Goal: Task Accomplishment & Management: Complete application form

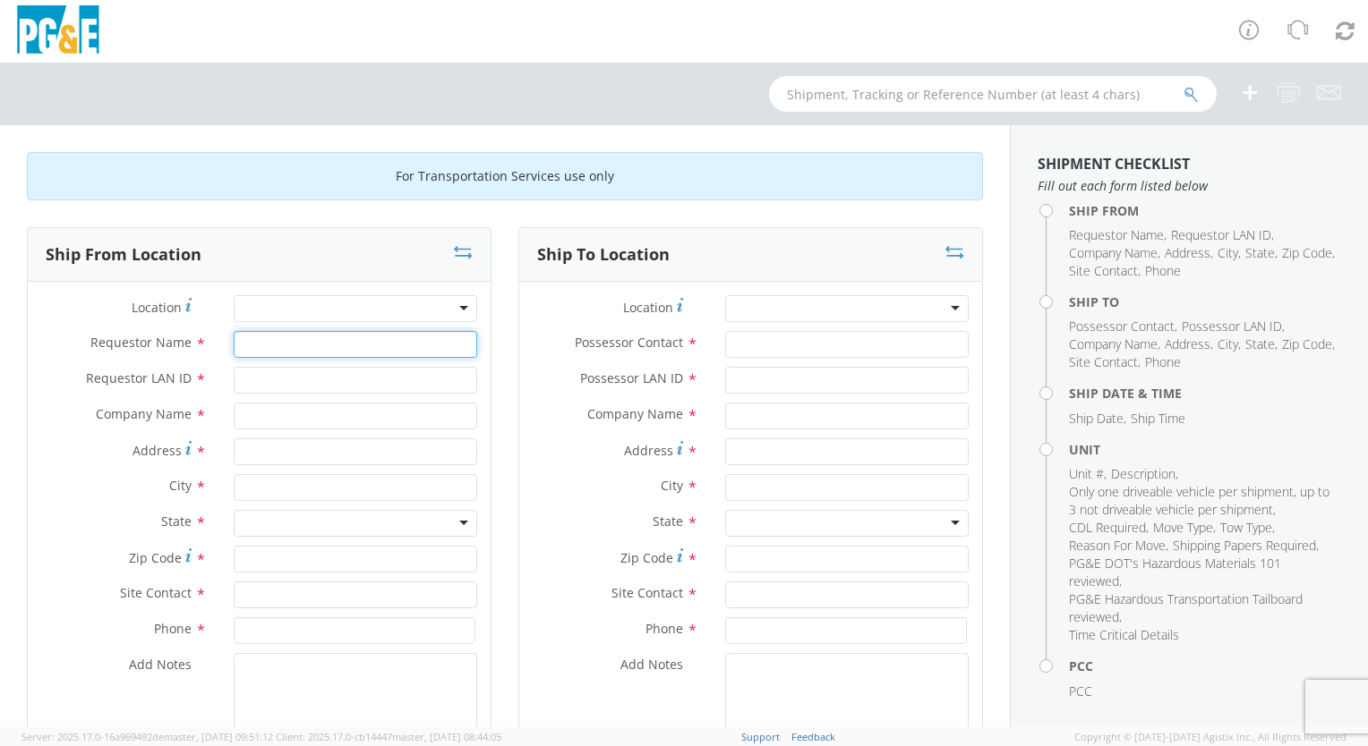
click at [286, 344] on input "Requestor Name *" at bounding box center [355, 344] width 243 height 27
type input "[PERSON_NAME]"
click at [260, 378] on input "Requestor LAN ID *" at bounding box center [355, 380] width 243 height 27
type input "mbg9"
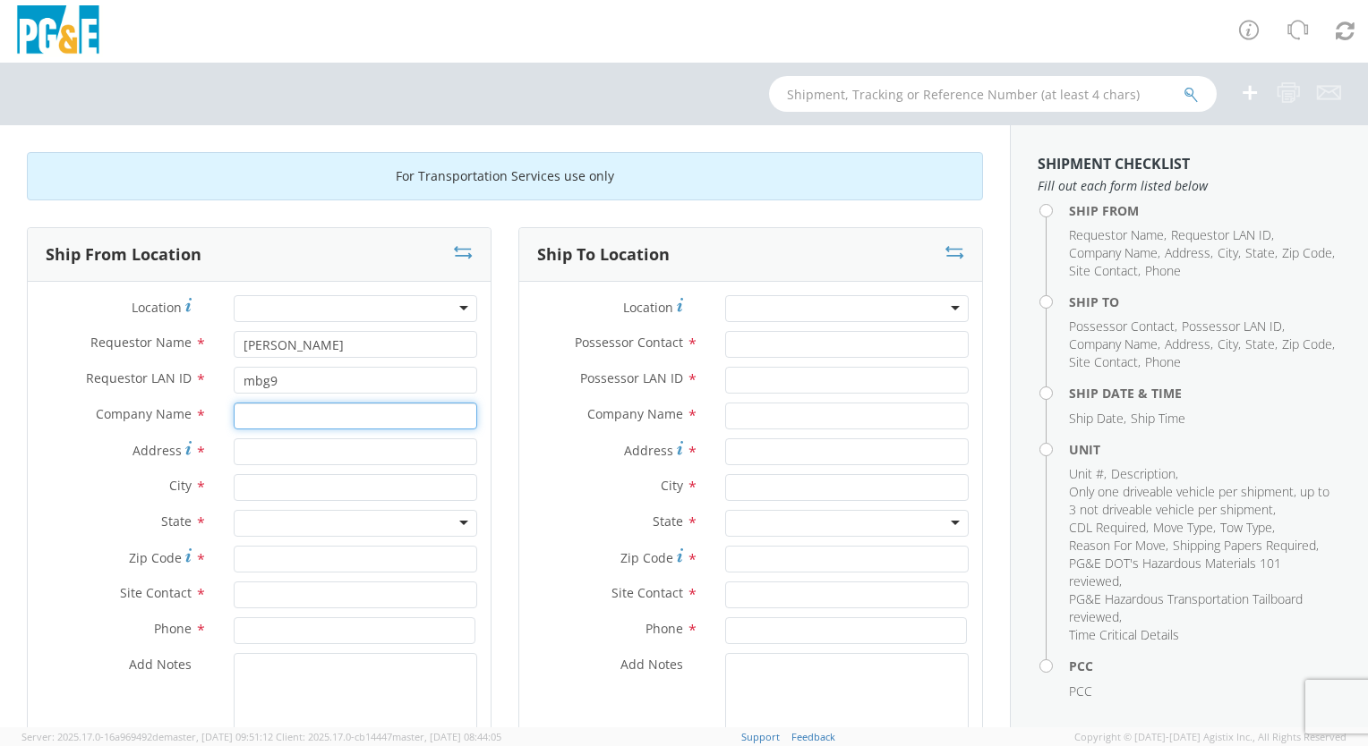
click at [257, 416] on input "text" at bounding box center [355, 416] width 243 height 27
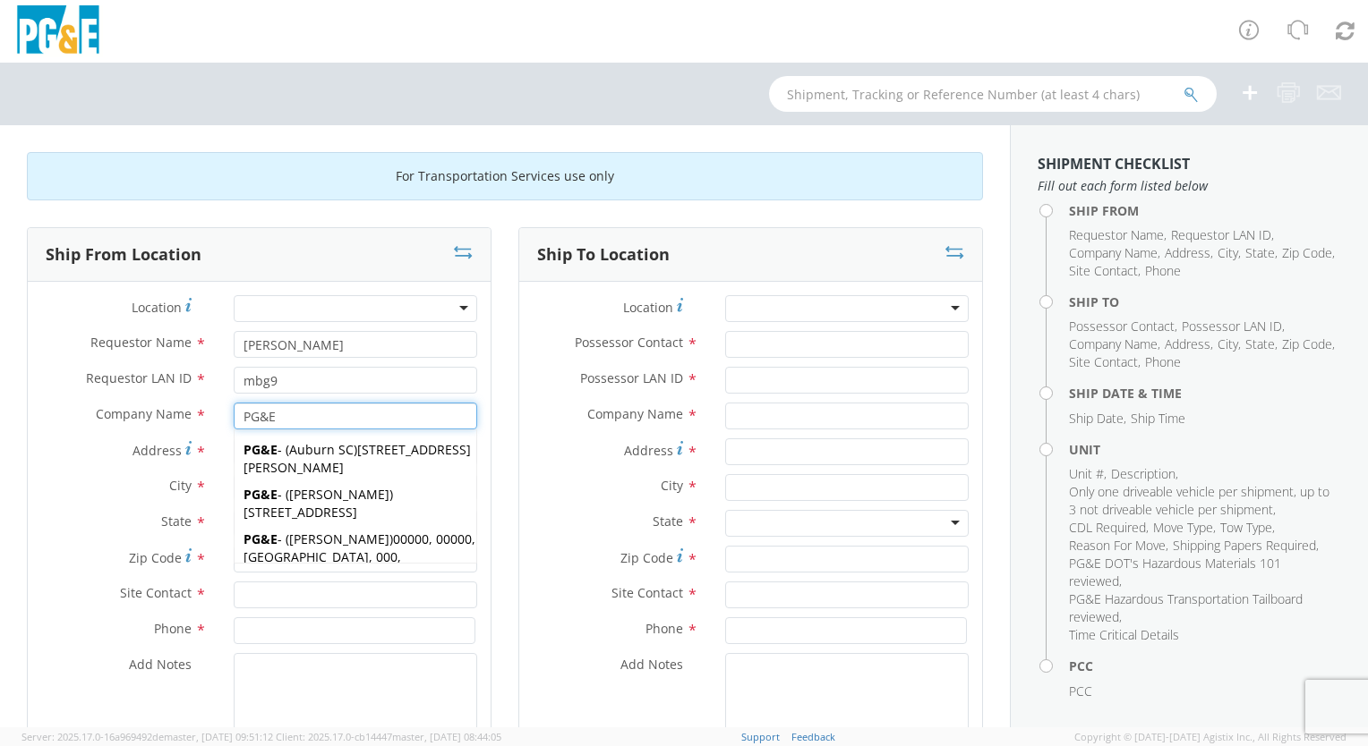
type input "PG&E"
click at [79, 501] on div "City *" at bounding box center [259, 492] width 463 height 36
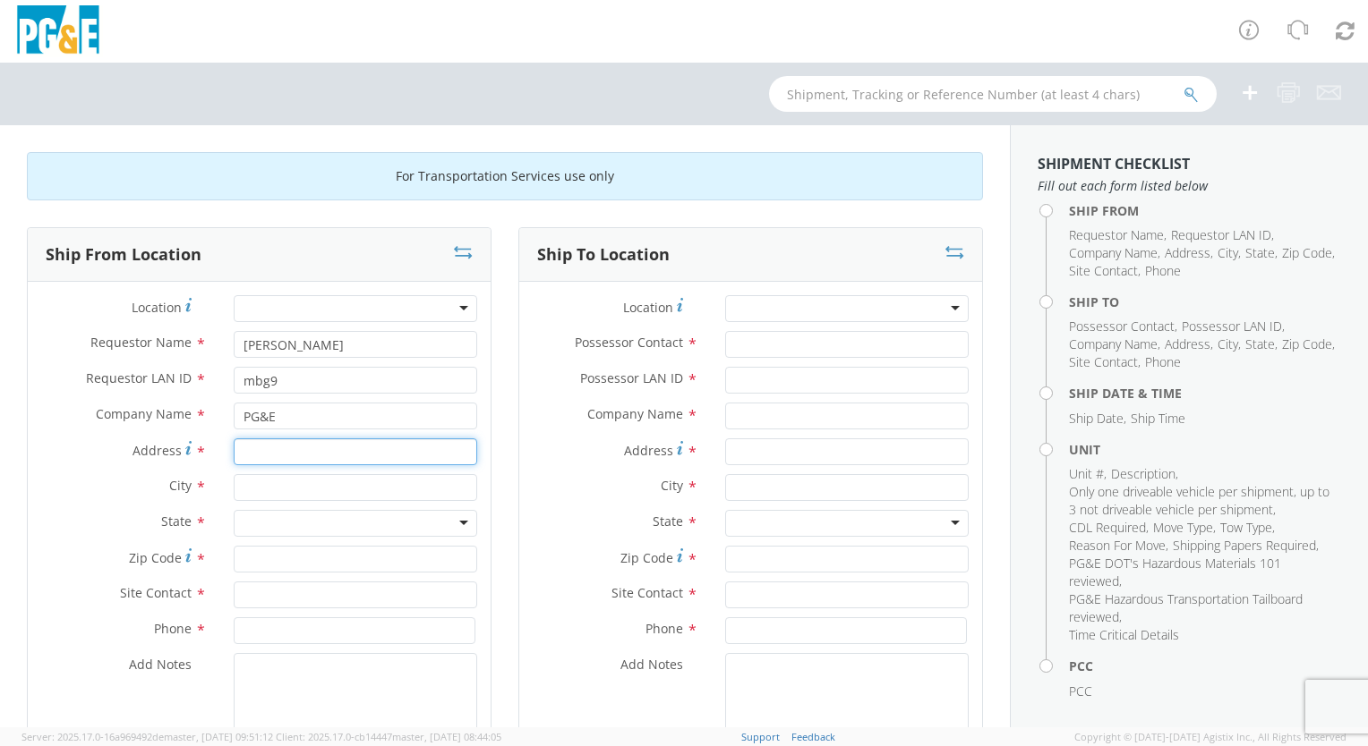
click at [251, 450] on input "Address *" at bounding box center [355, 452] width 243 height 27
type input "[STREET_ADDRESS]"
click at [241, 485] on input "text" at bounding box center [355, 487] width 243 height 27
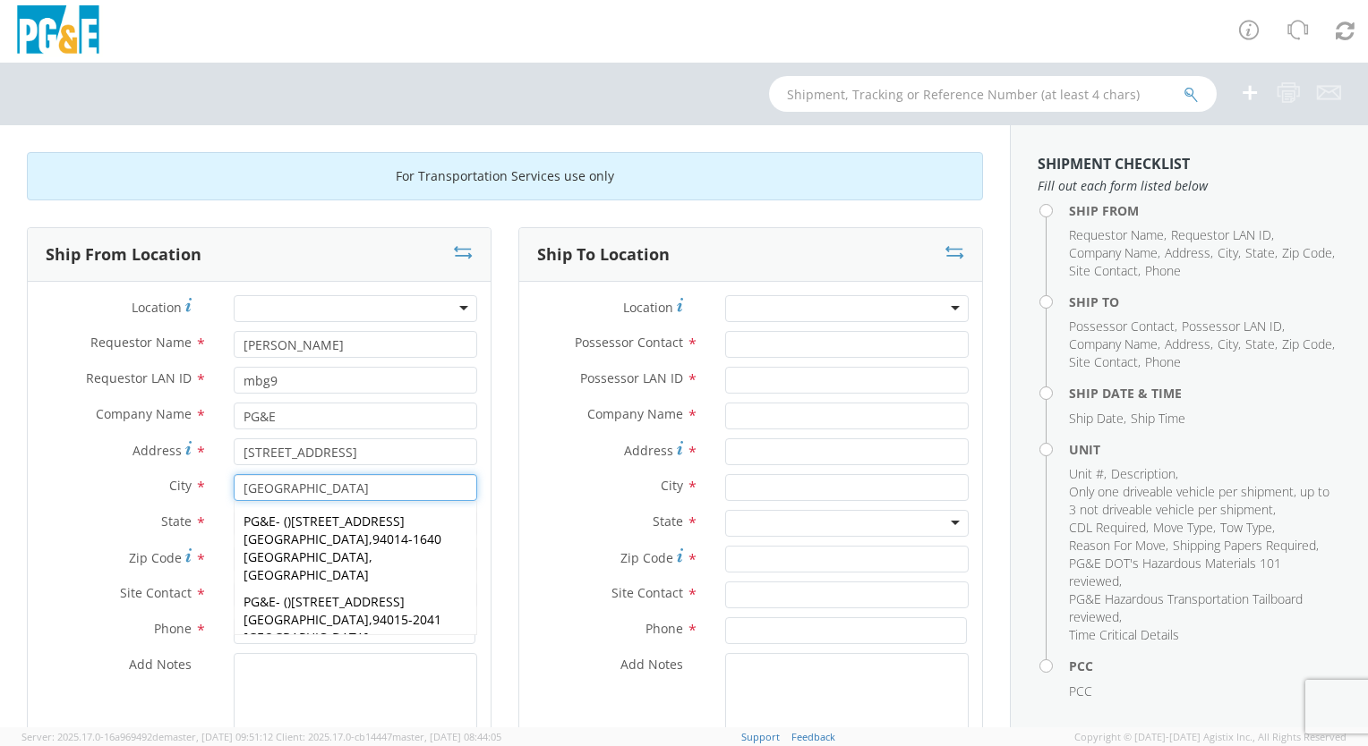
type input "[GEOGRAPHIC_DATA]"
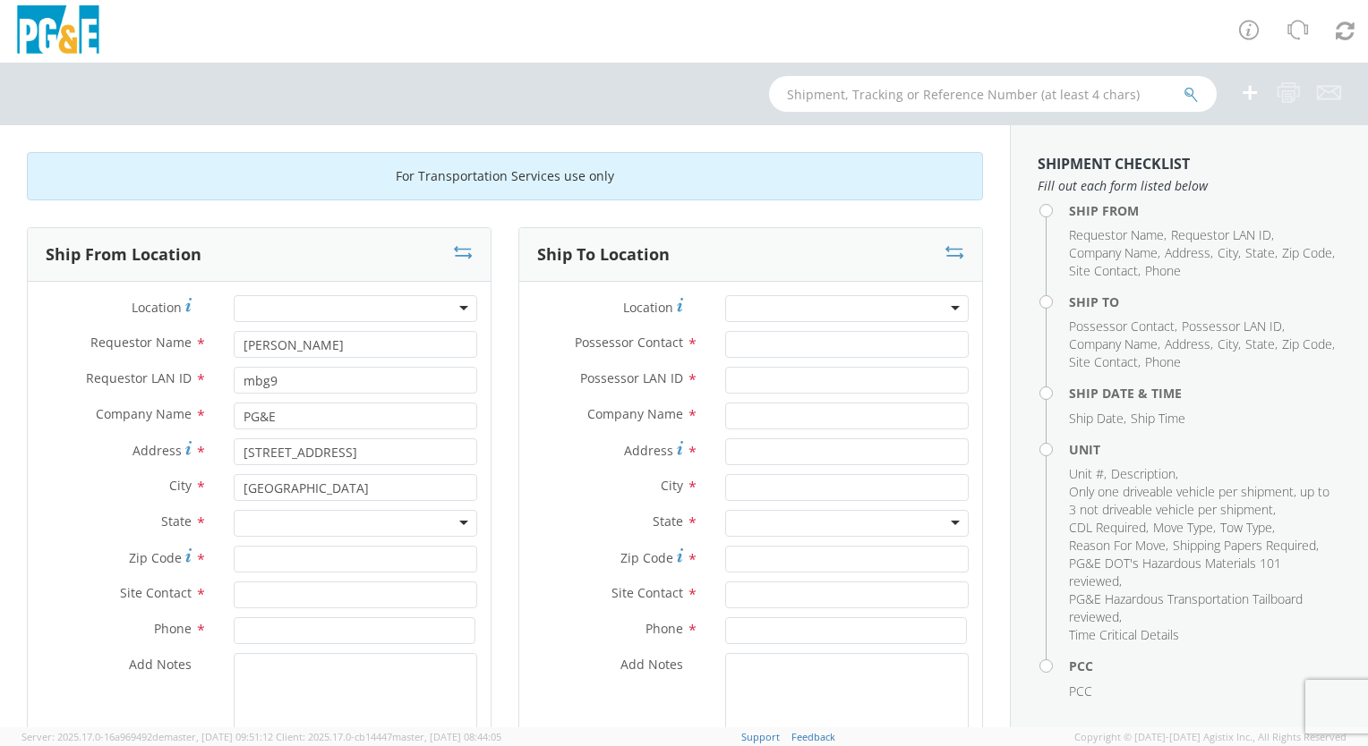
click at [90, 514] on label "State *" at bounding box center [124, 521] width 192 height 23
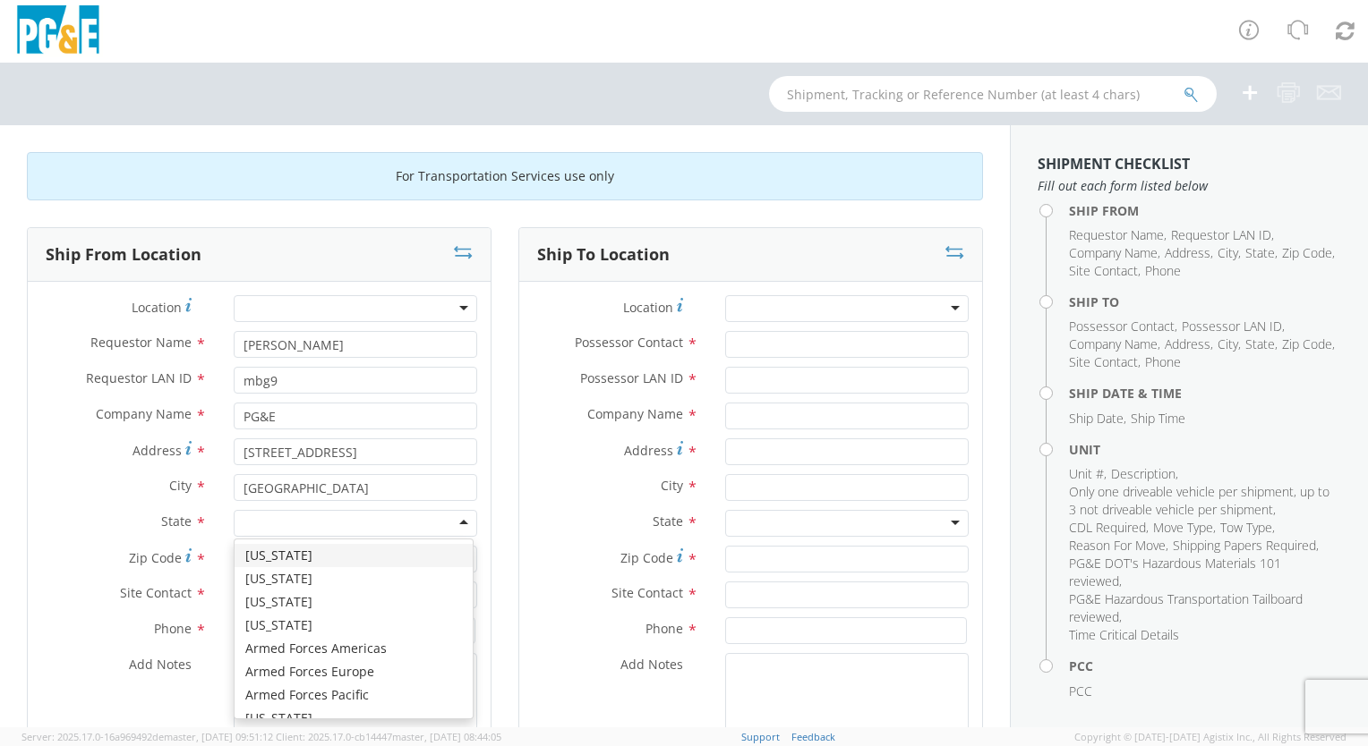
click at [456, 520] on div at bounding box center [355, 523] width 243 height 27
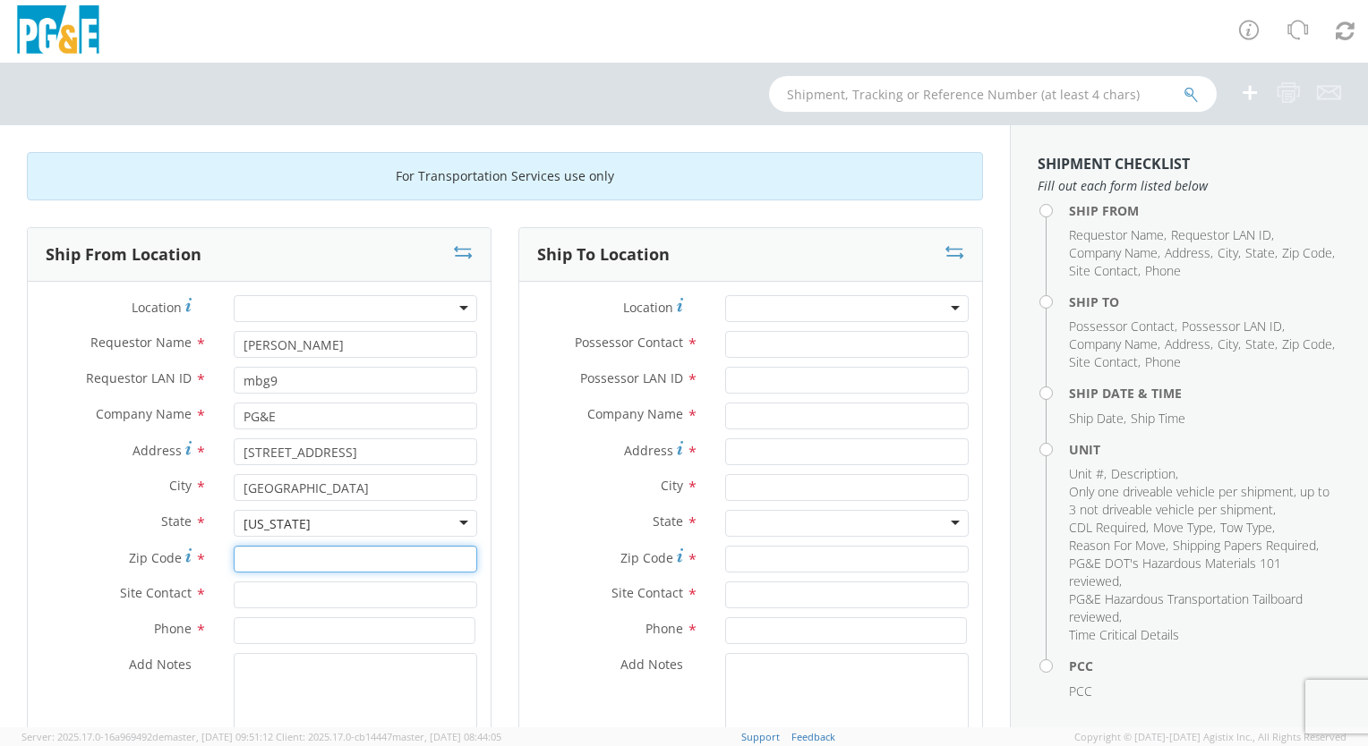
click at [257, 557] on input "Zip Code *" at bounding box center [355, 559] width 243 height 27
type input "94015"
click at [252, 595] on input "text" at bounding box center [355, 595] width 243 height 27
type input "[PERSON_NAME]"
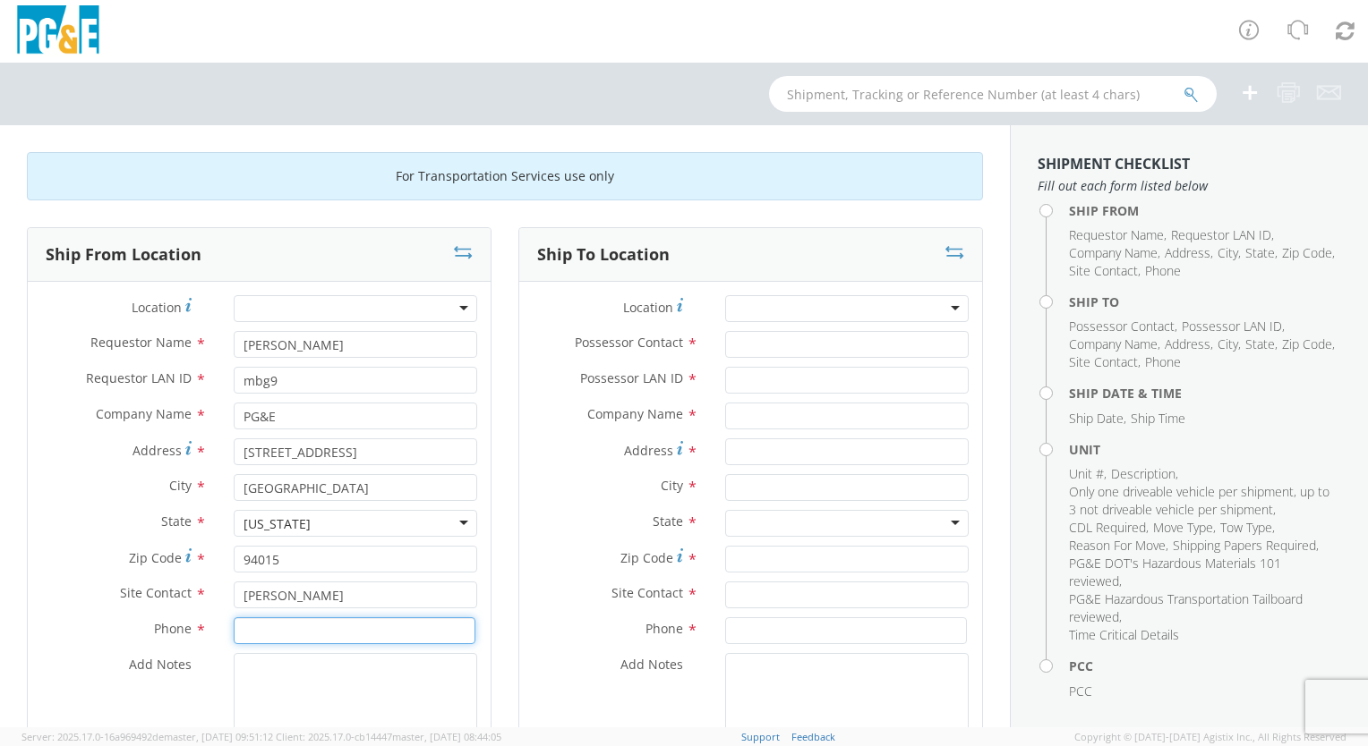
click at [251, 635] on input at bounding box center [355, 631] width 242 height 27
type input "[PHONE_NUMBER]"
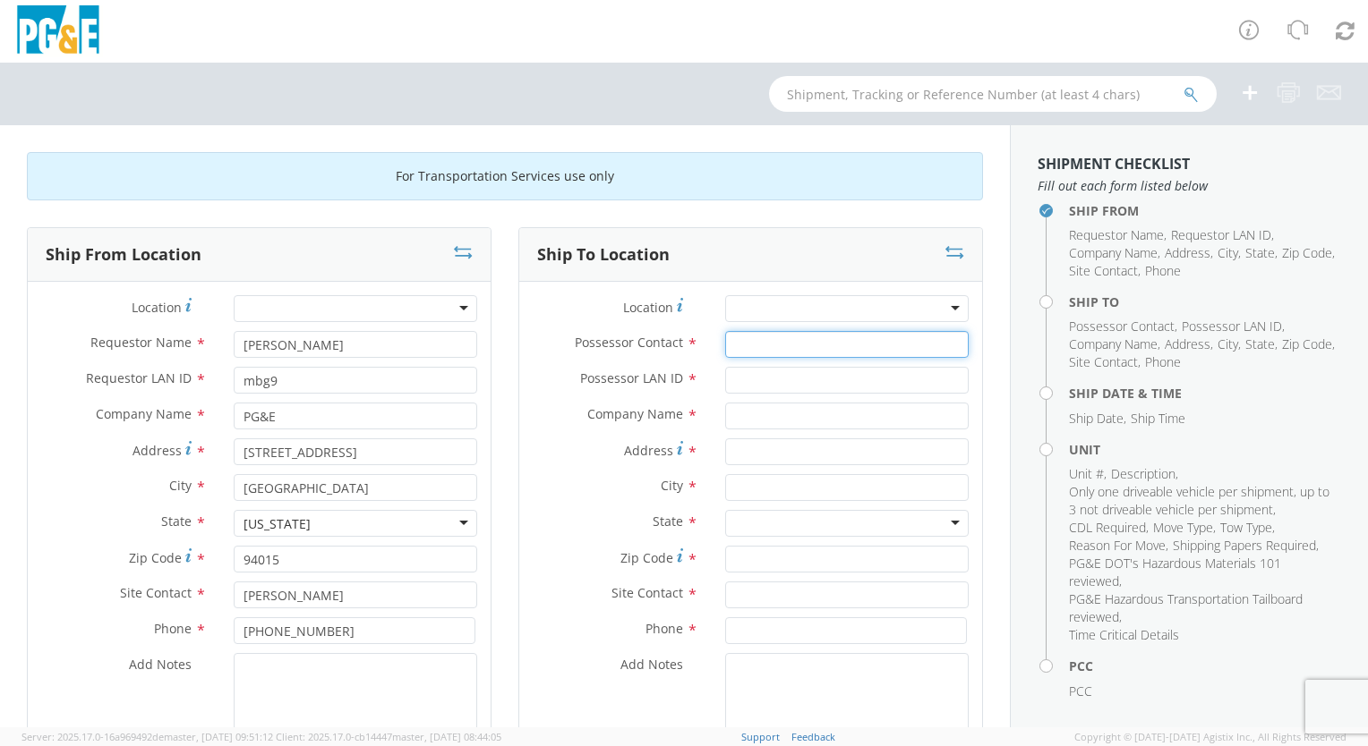
click at [747, 344] on input "Possessor Contact *" at bounding box center [846, 344] width 243 height 27
type input "n/a"
click at [736, 377] on input "Possessor LAN ID *" at bounding box center [846, 380] width 243 height 27
type input "n/a"
click at [730, 417] on input "text" at bounding box center [846, 416] width 243 height 27
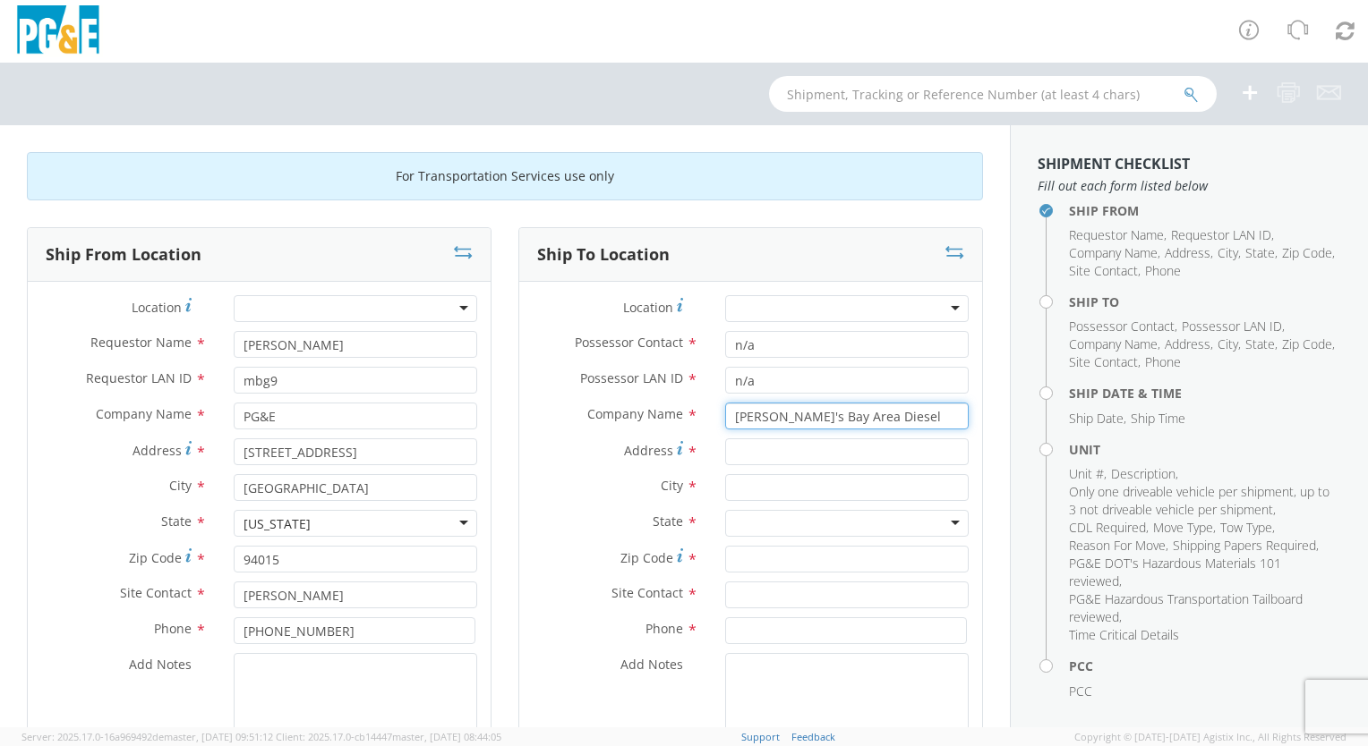
type input "[PERSON_NAME]'s Bay Area Diesel"
click at [725, 451] on input "Address *" at bounding box center [846, 452] width 243 height 27
type input "[STREET_ADDRESS][PERSON_NAME]"
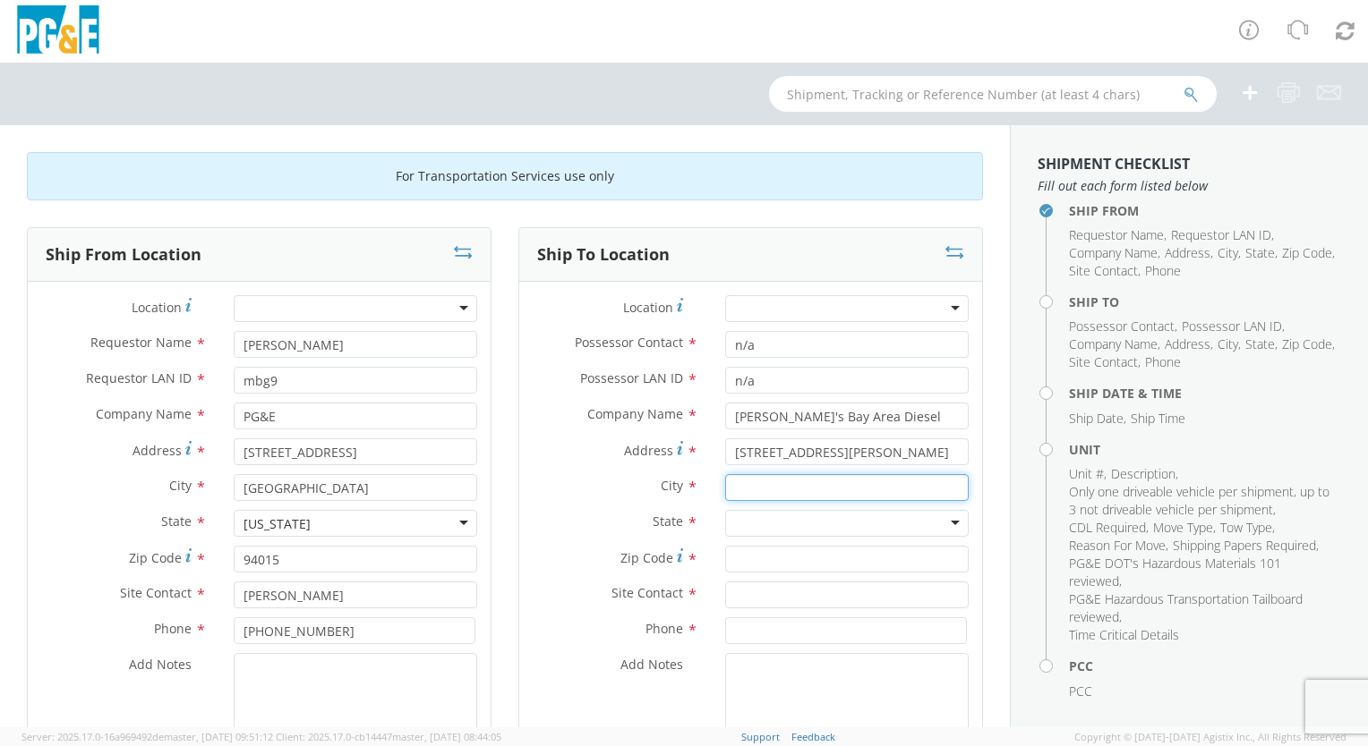
click at [728, 485] on input "text" at bounding box center [846, 487] width 243 height 27
type input "[GEOGRAPHIC_DATA]"
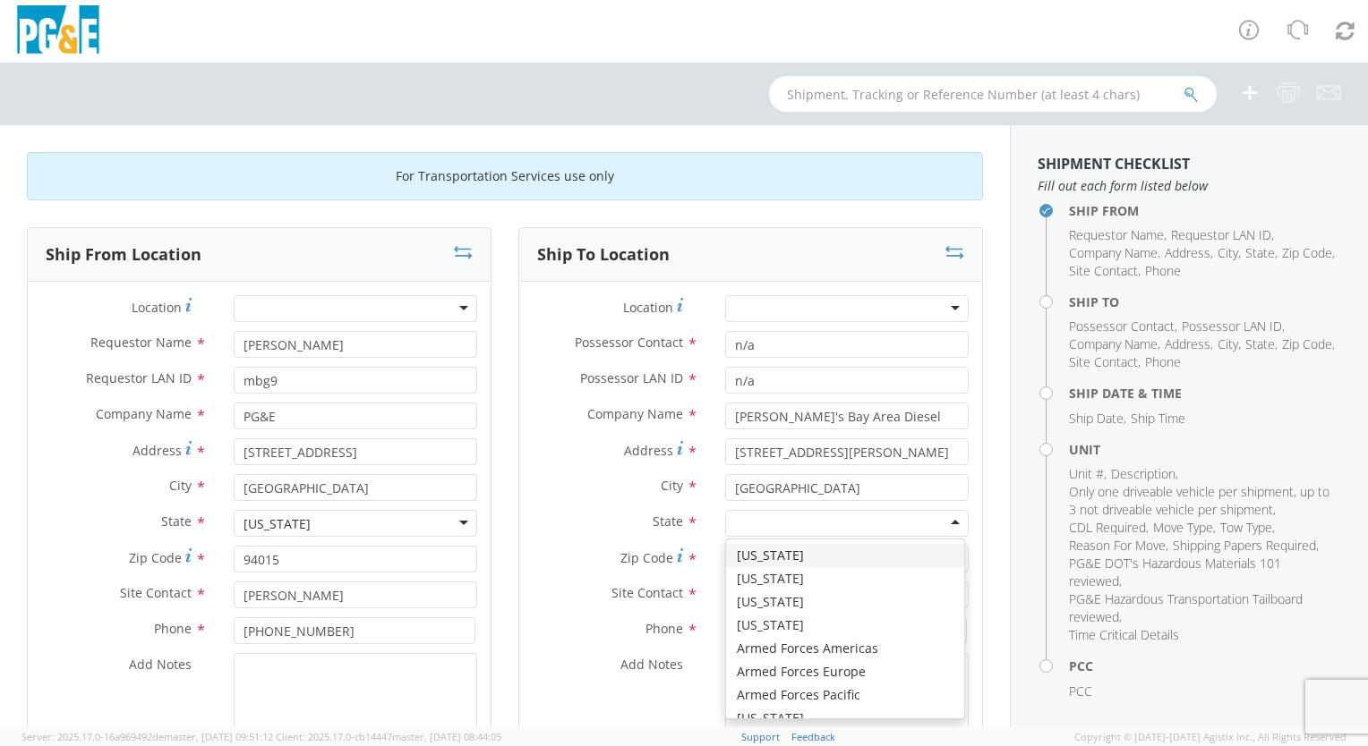
click at [942, 520] on div at bounding box center [846, 523] width 243 height 27
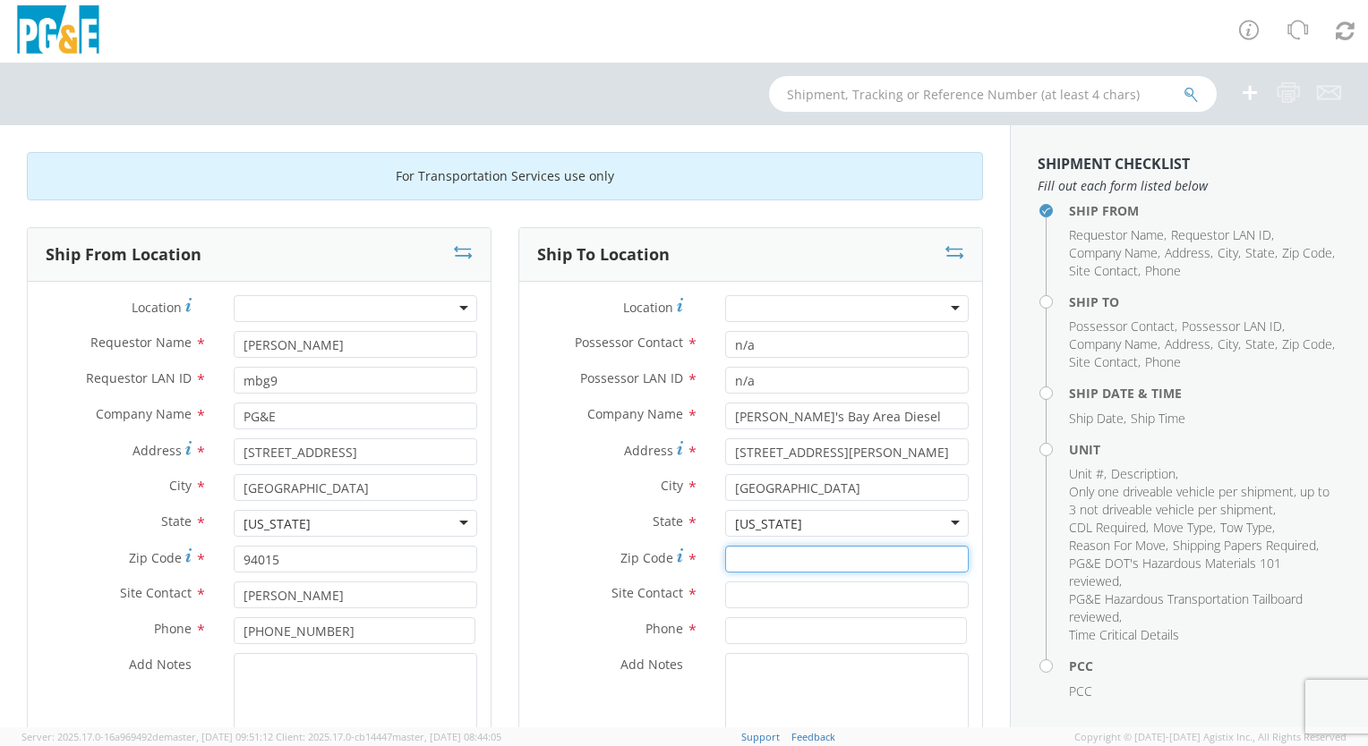
click at [729, 558] on input "Zip Code *" at bounding box center [846, 559] width 243 height 27
type input "94080"
click at [734, 593] on input "text" at bounding box center [846, 595] width 243 height 27
type input "[PERSON_NAME]"
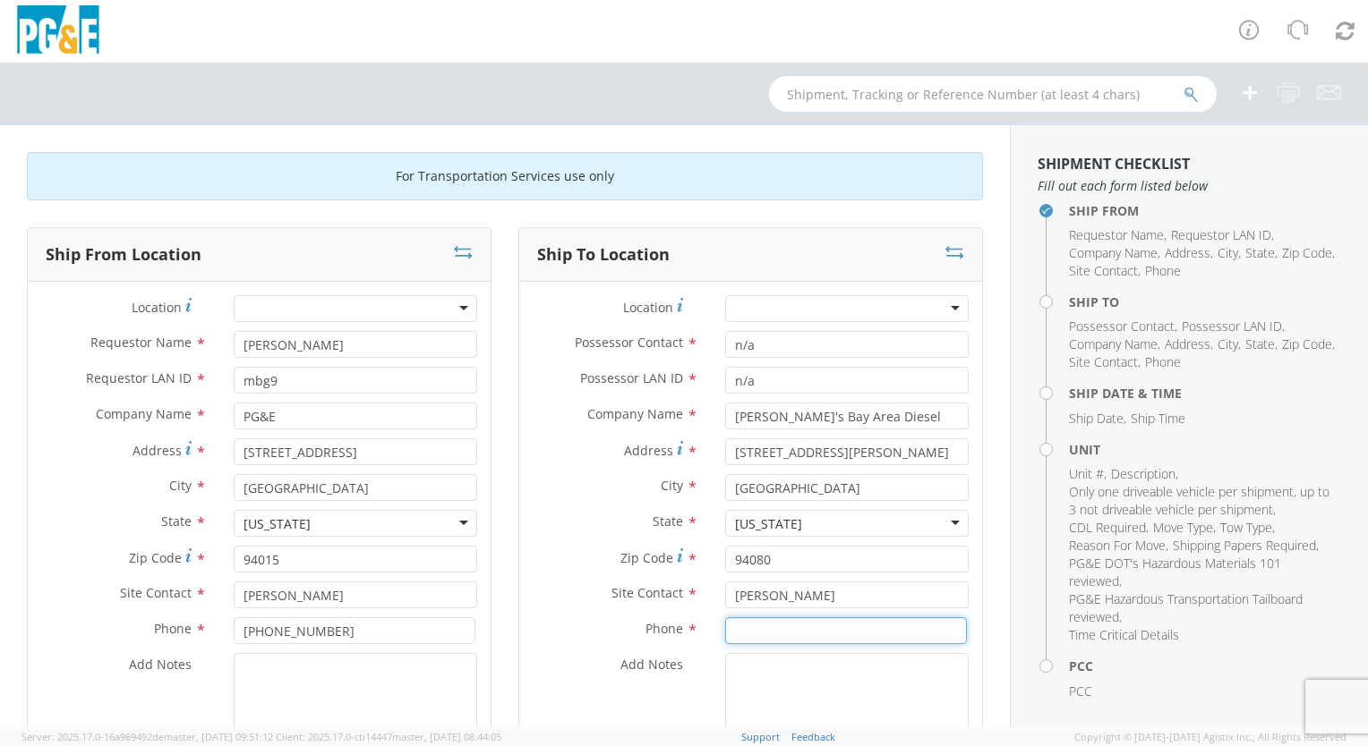
click at [733, 632] on input at bounding box center [846, 631] width 242 height 27
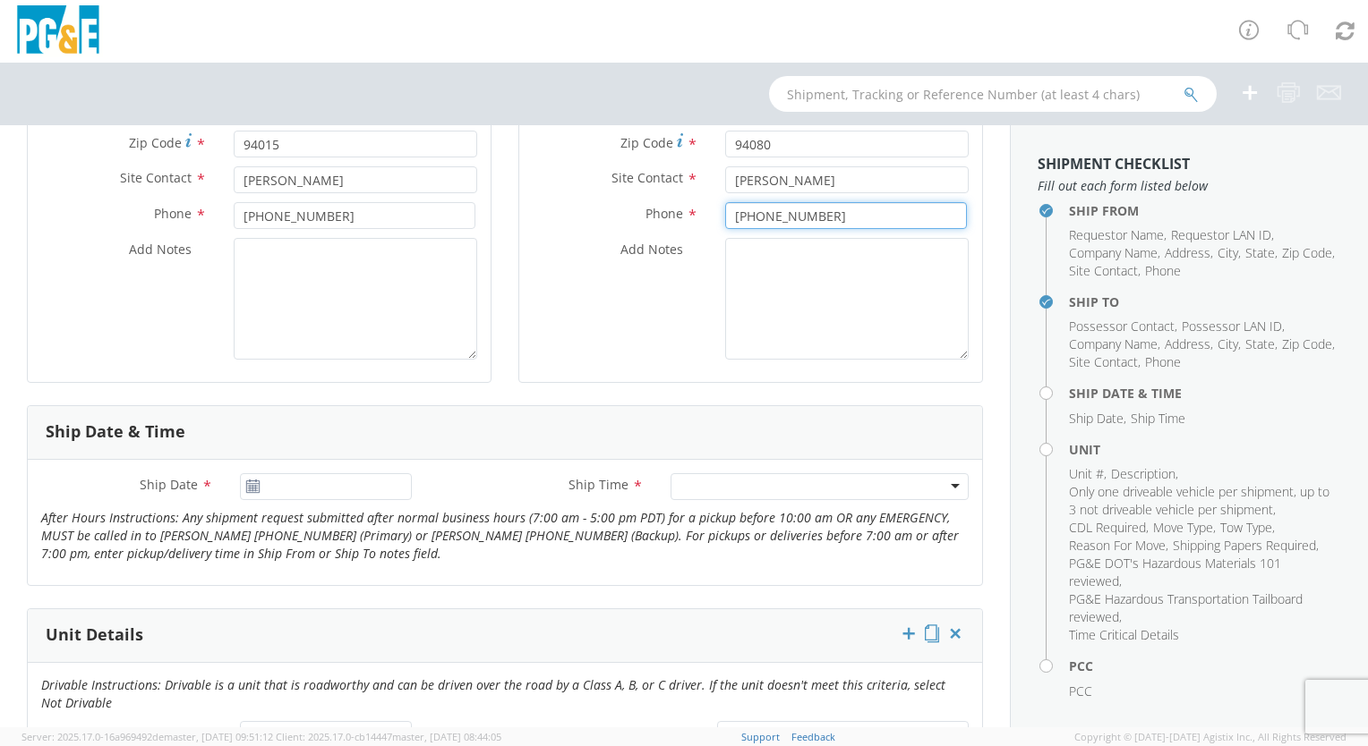
scroll to position [448, 0]
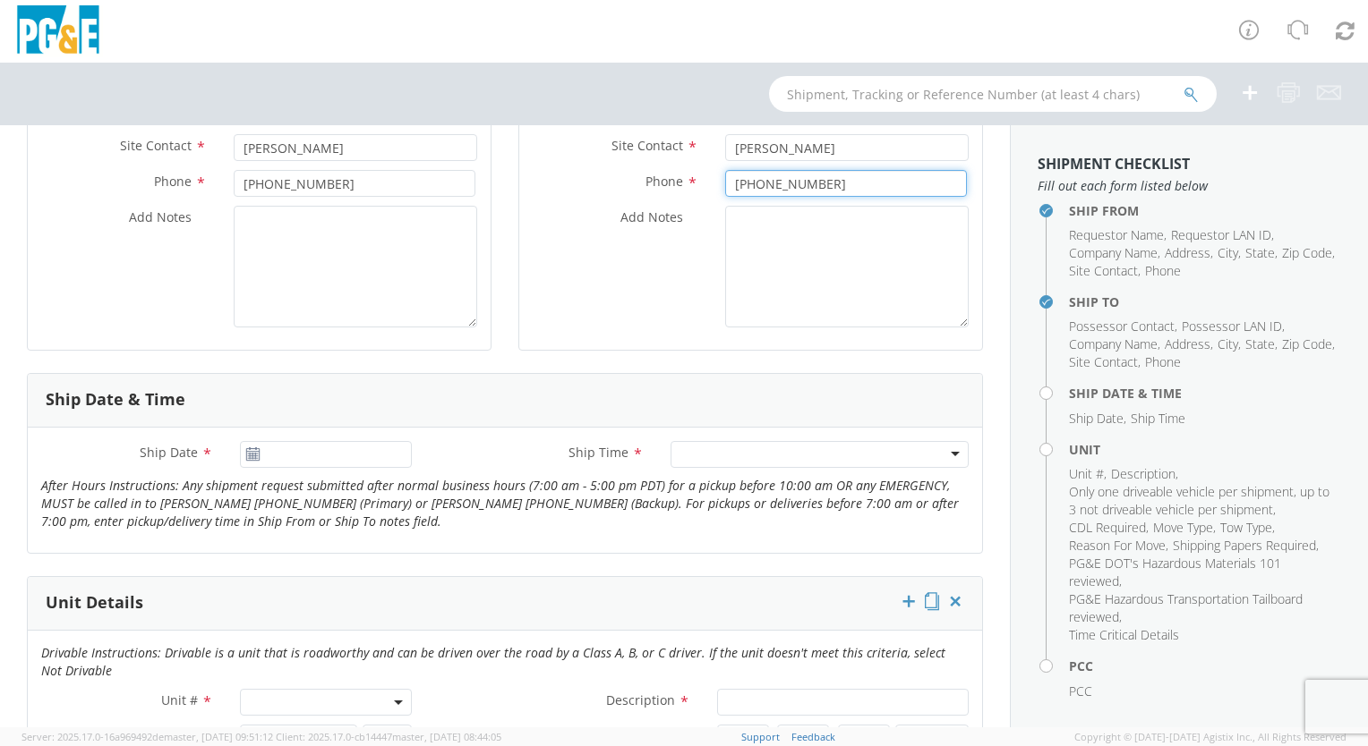
type input "[PHONE_NUMBER]"
click at [385, 453] on input "[DATE]" at bounding box center [326, 454] width 172 height 27
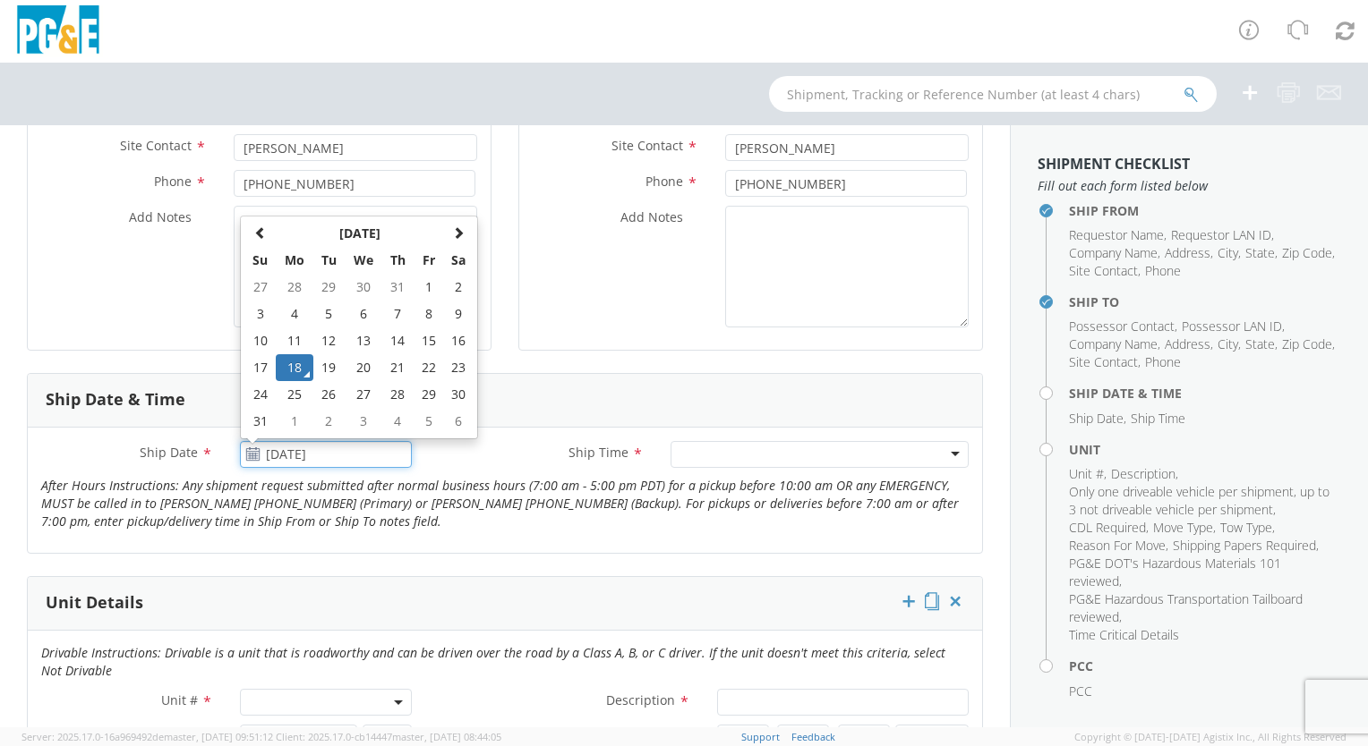
click at [290, 363] on td "18" at bounding box center [295, 367] width 38 height 27
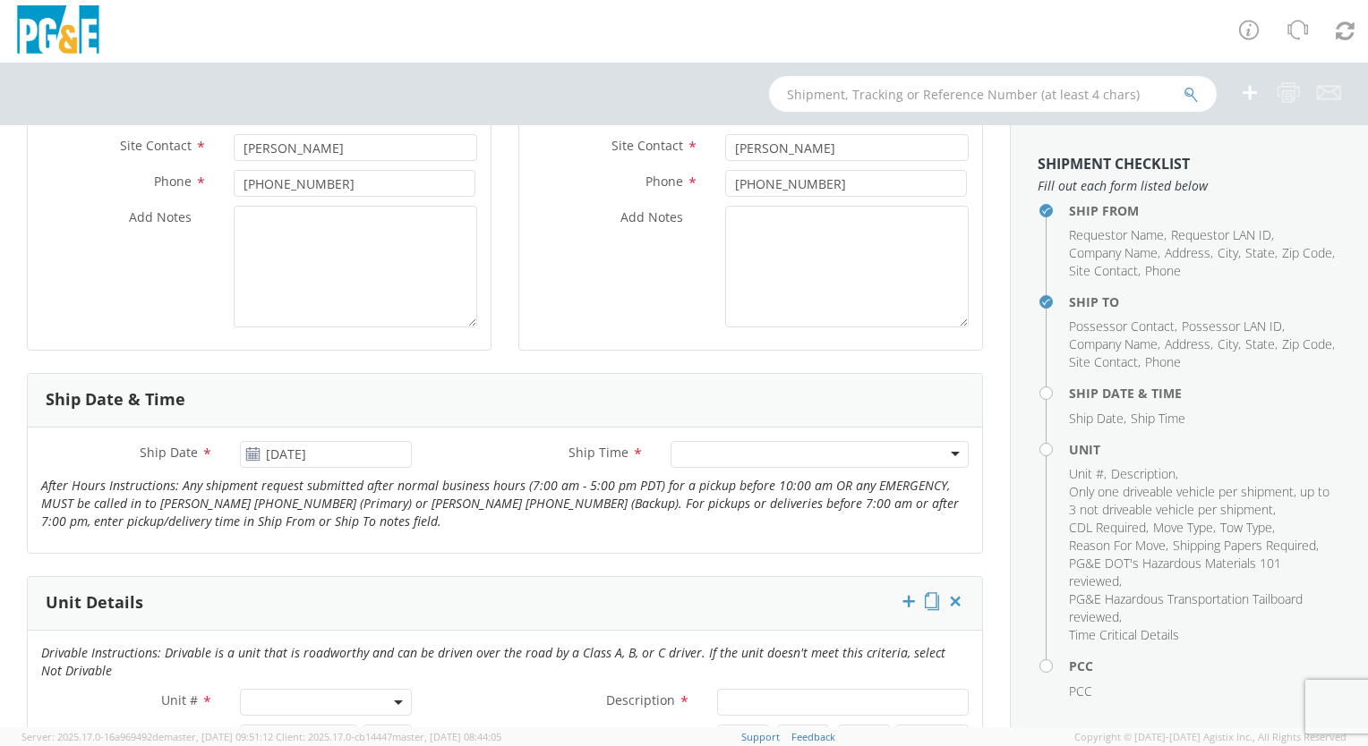
click at [796, 446] on div at bounding box center [819, 454] width 298 height 27
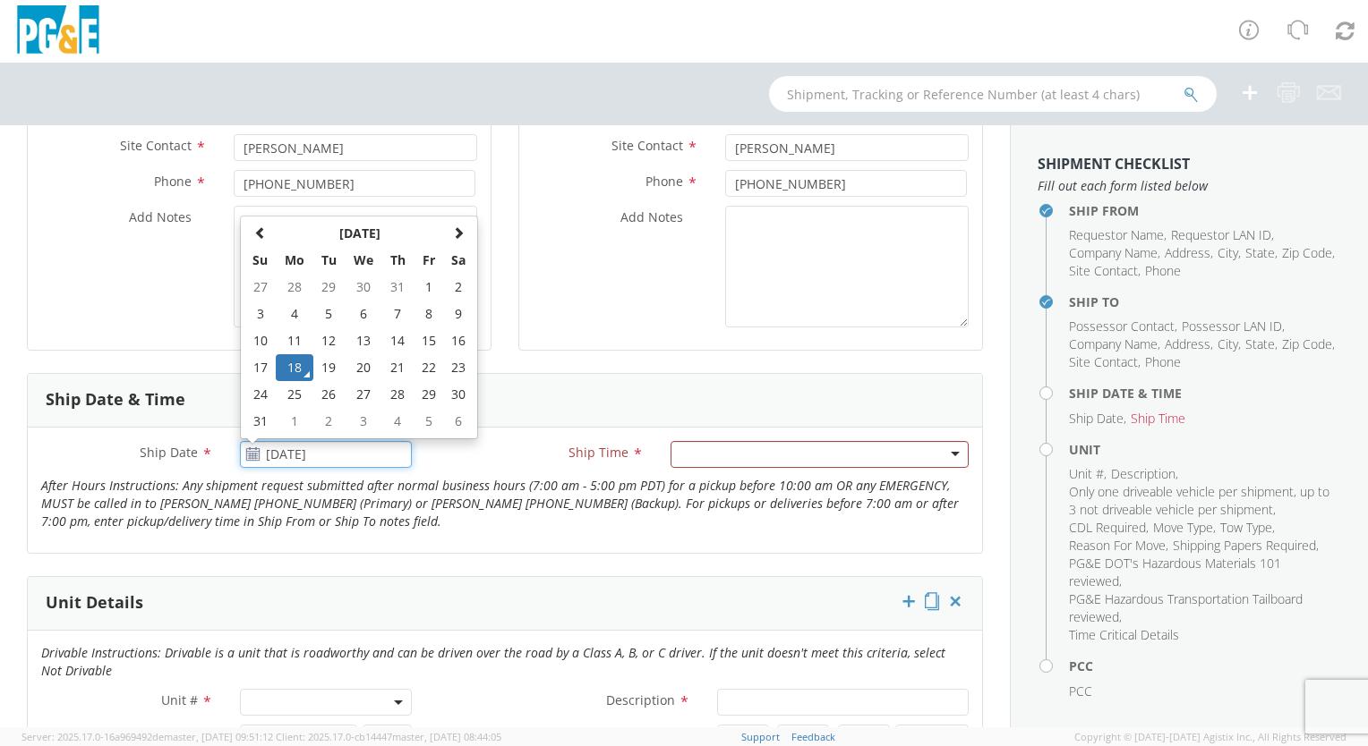
click at [379, 454] on input "[DATE]" at bounding box center [326, 454] width 172 height 27
click at [323, 360] on td "19" at bounding box center [328, 367] width 31 height 27
type input "[DATE]"
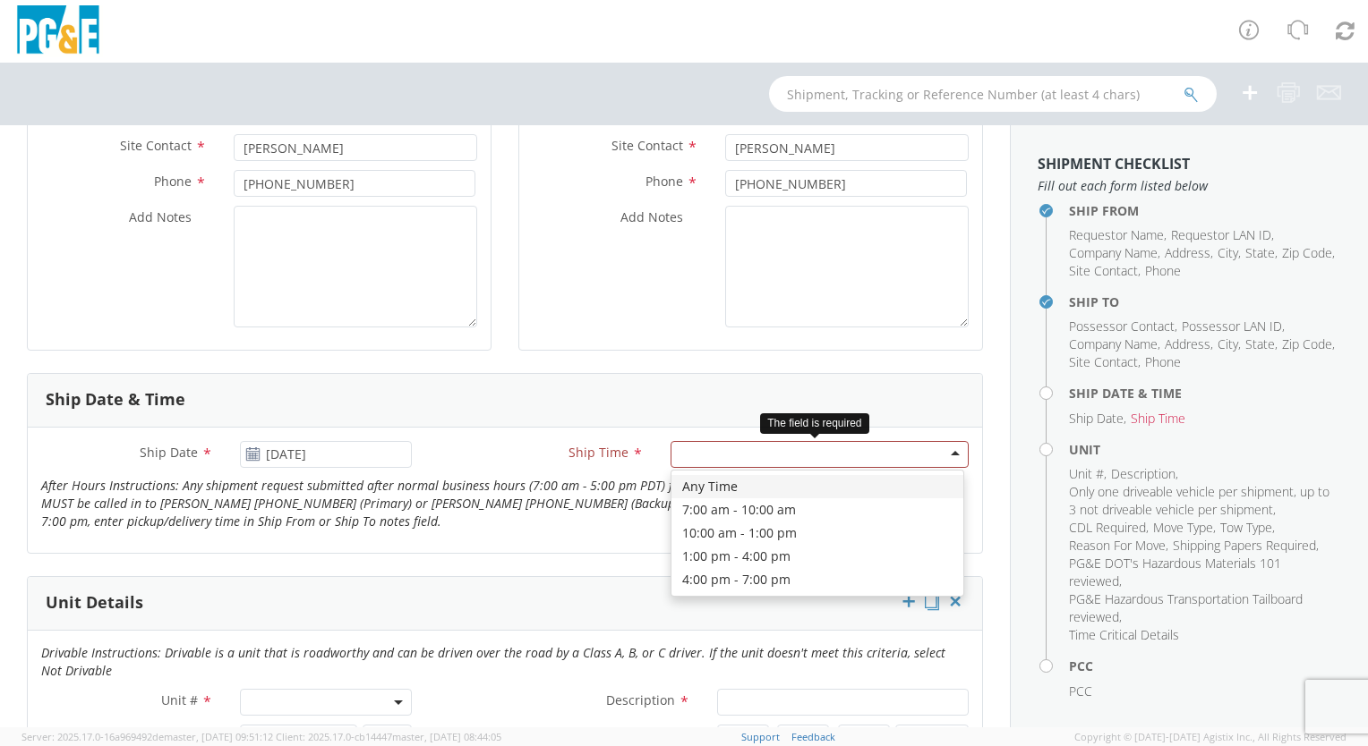
click at [913, 449] on div at bounding box center [819, 454] width 298 height 27
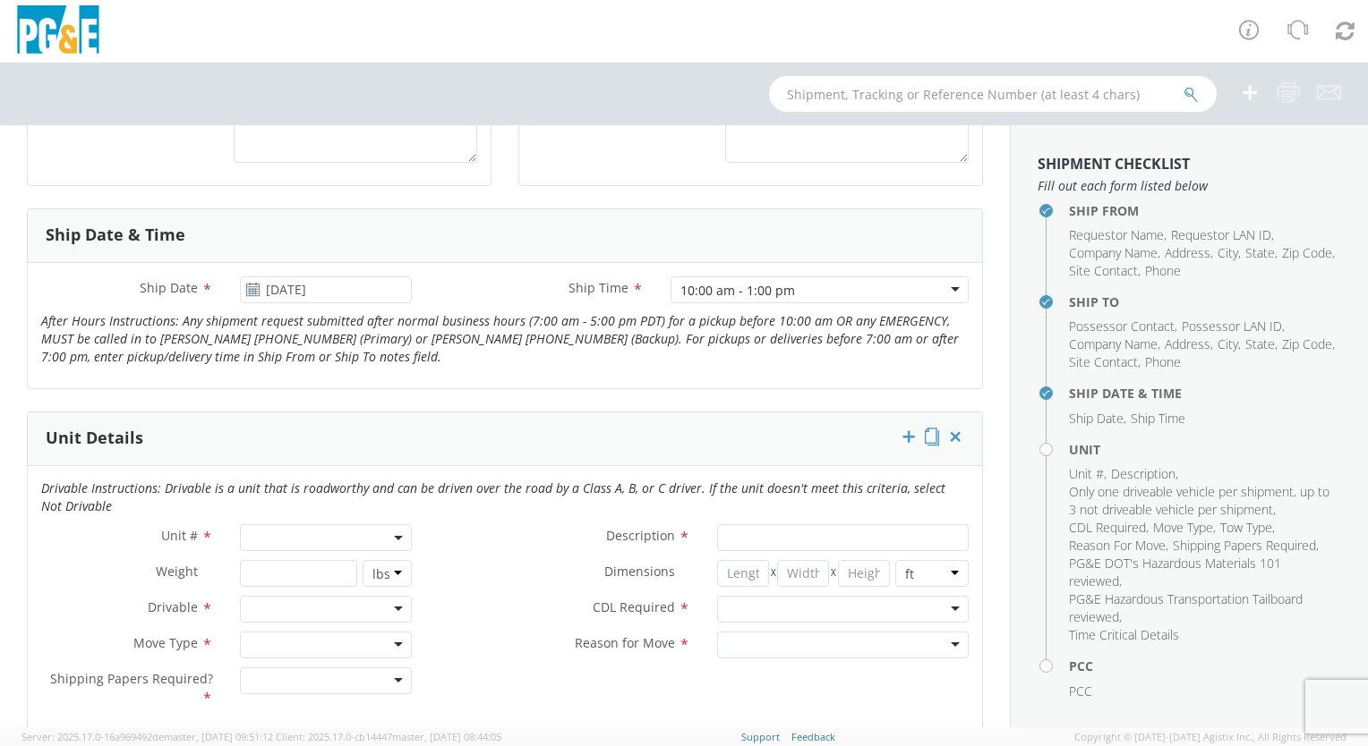
scroll to position [627, 0]
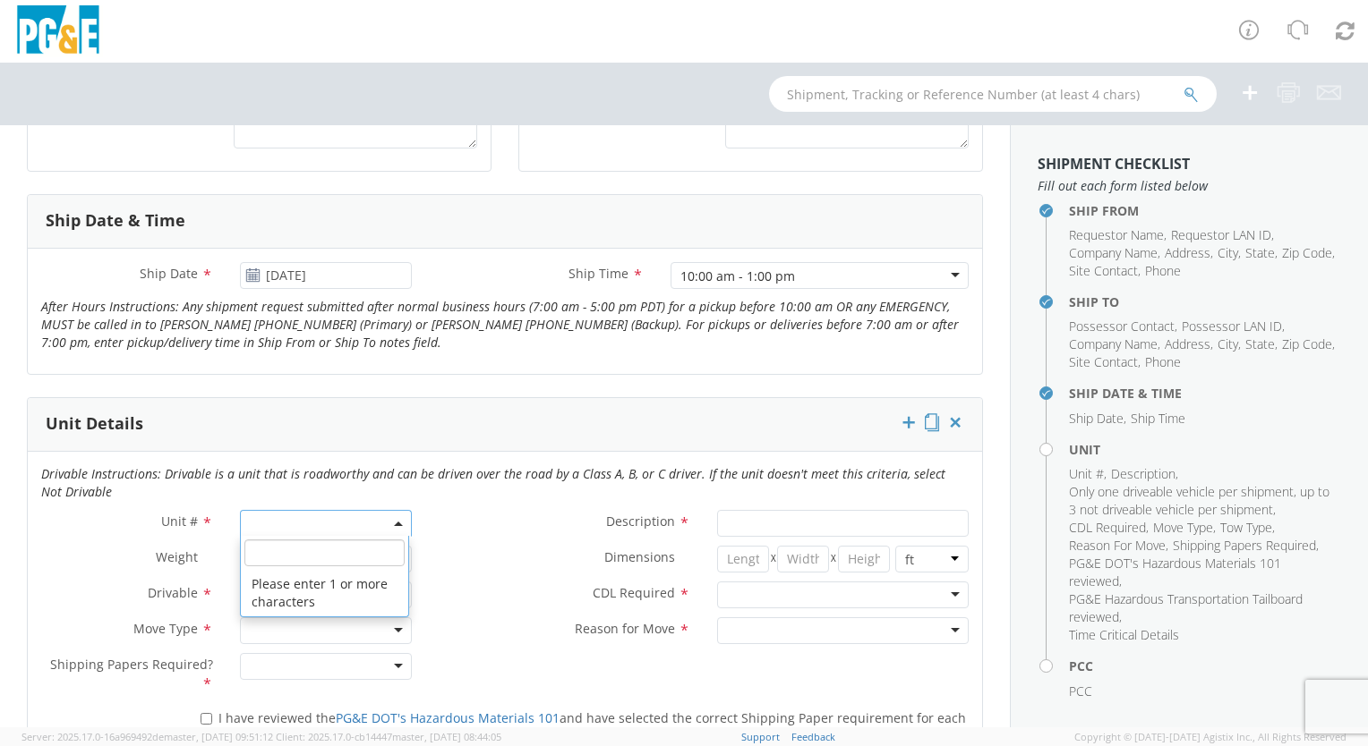
click at [259, 521] on span at bounding box center [326, 523] width 172 height 27
click at [260, 553] on input "search" at bounding box center [324, 553] width 160 height 27
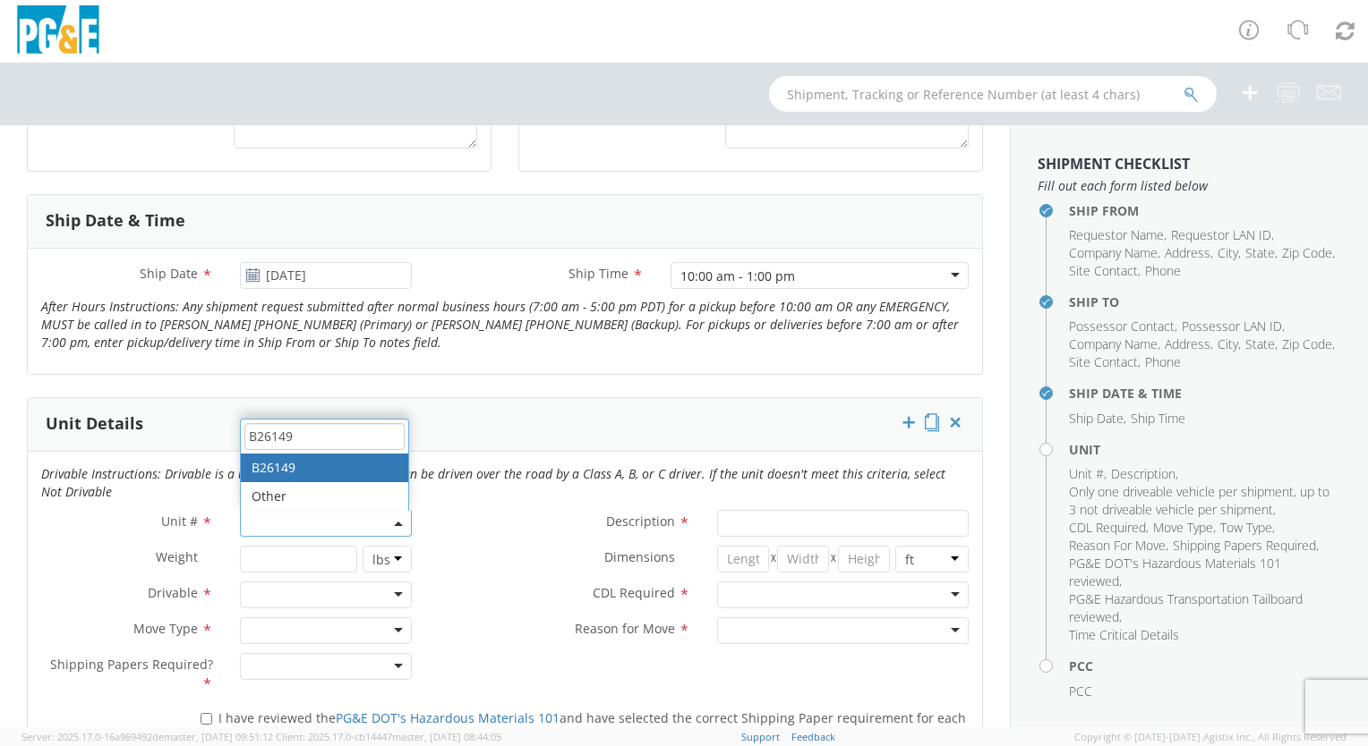
type input "B26149"
type input "TRUCK; MATERIAL HANDLER: 39` - 59` 4X2"
type input "56000"
select select "B26149"
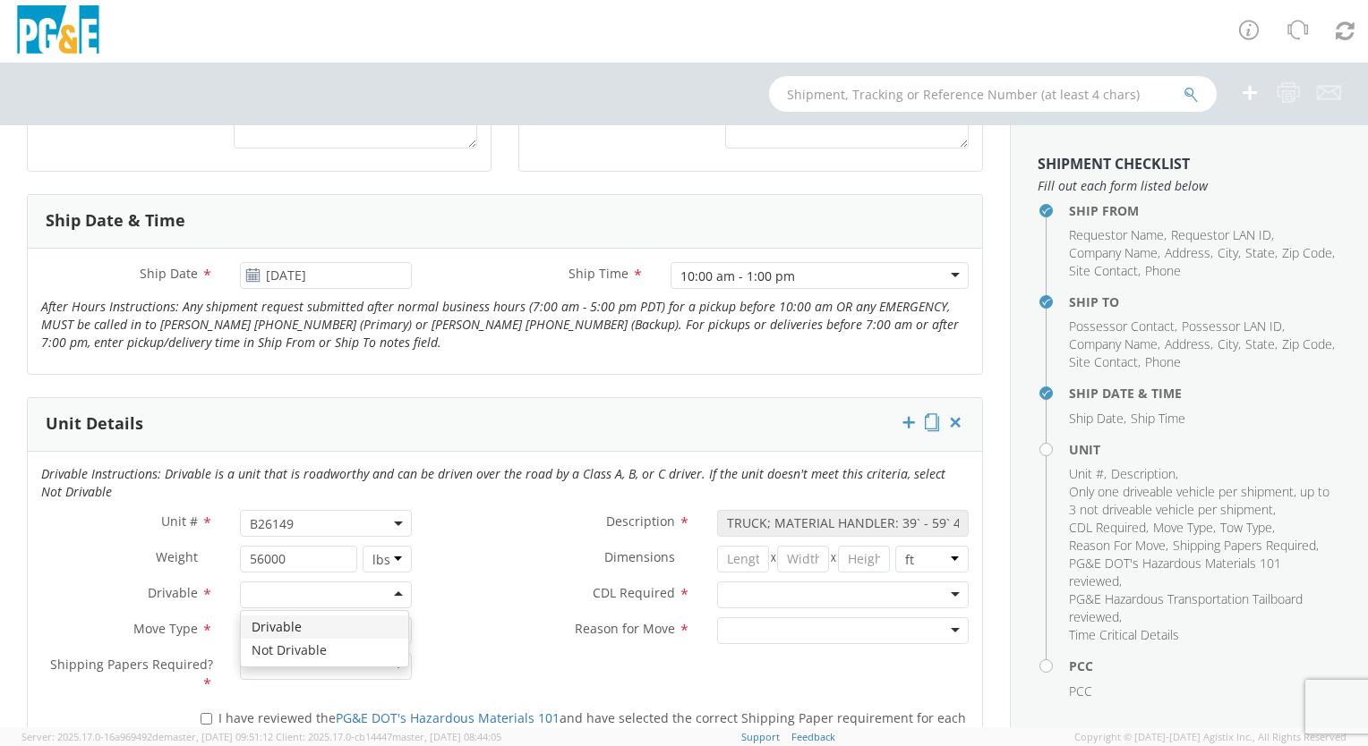
click at [392, 590] on div at bounding box center [326, 595] width 172 height 27
click at [391, 624] on div at bounding box center [326, 631] width 172 height 27
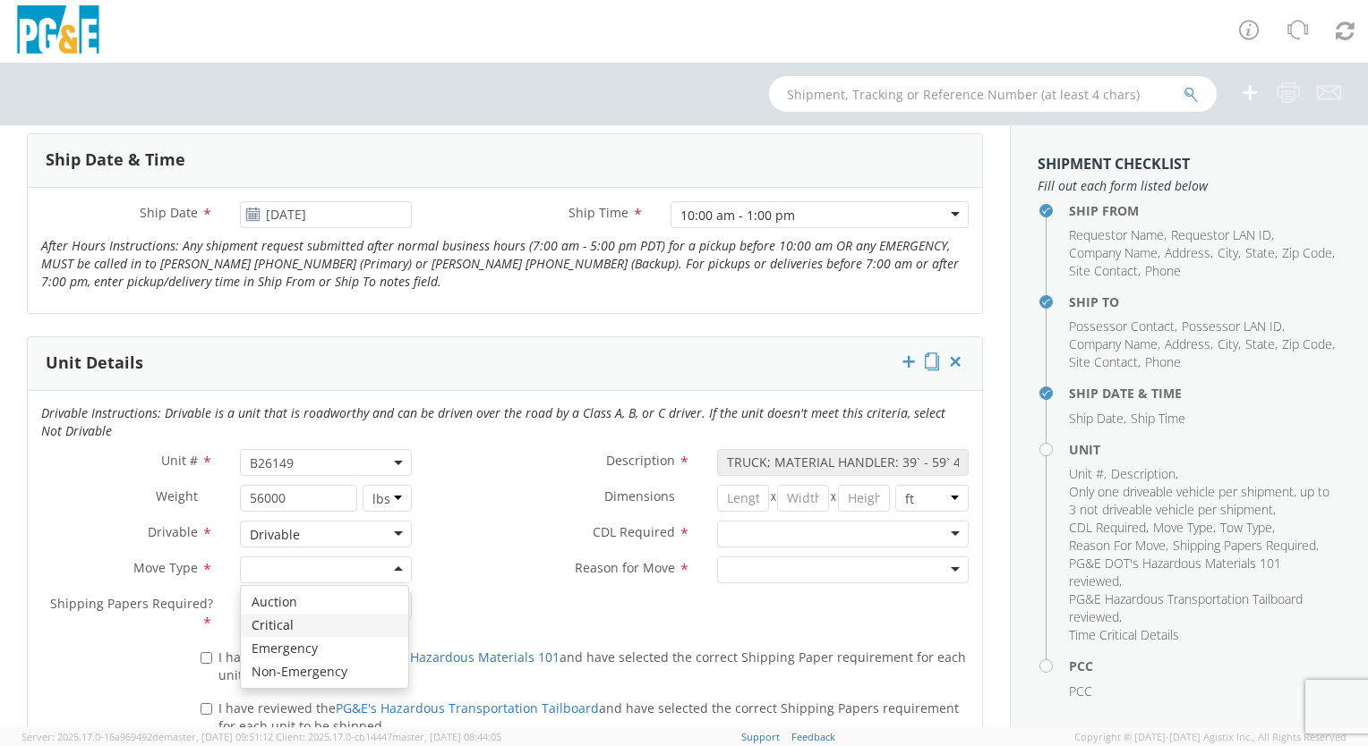
scroll to position [806, 0]
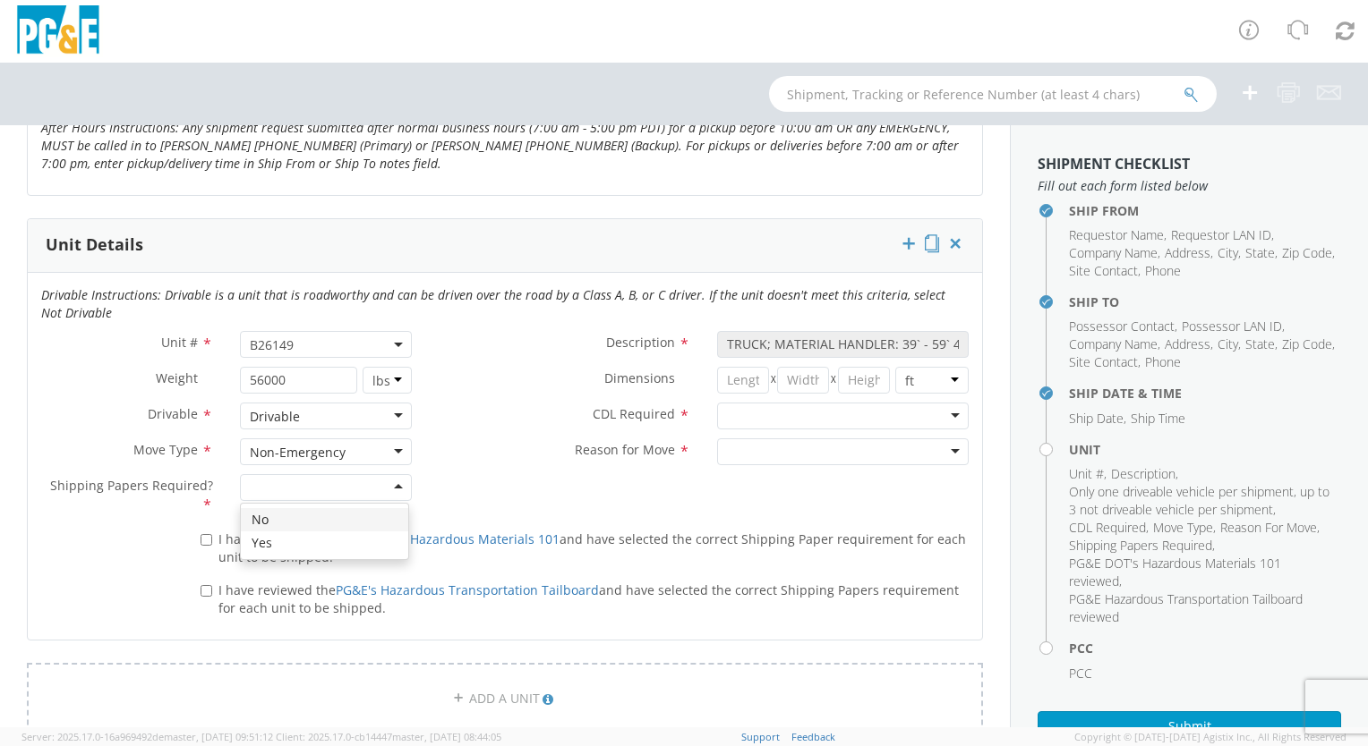
click at [395, 482] on div at bounding box center [326, 487] width 172 height 27
click at [204, 535] on input "I have reviewed the PG&E DOT's Hazardous Materials 101 and have selected the co…" at bounding box center [206, 540] width 12 height 12
checkbox input "true"
click at [204, 585] on input "I have reviewed the PG&E's Hazardous Transportation Tailboard and have selected…" at bounding box center [206, 591] width 12 height 12
checkbox input "true"
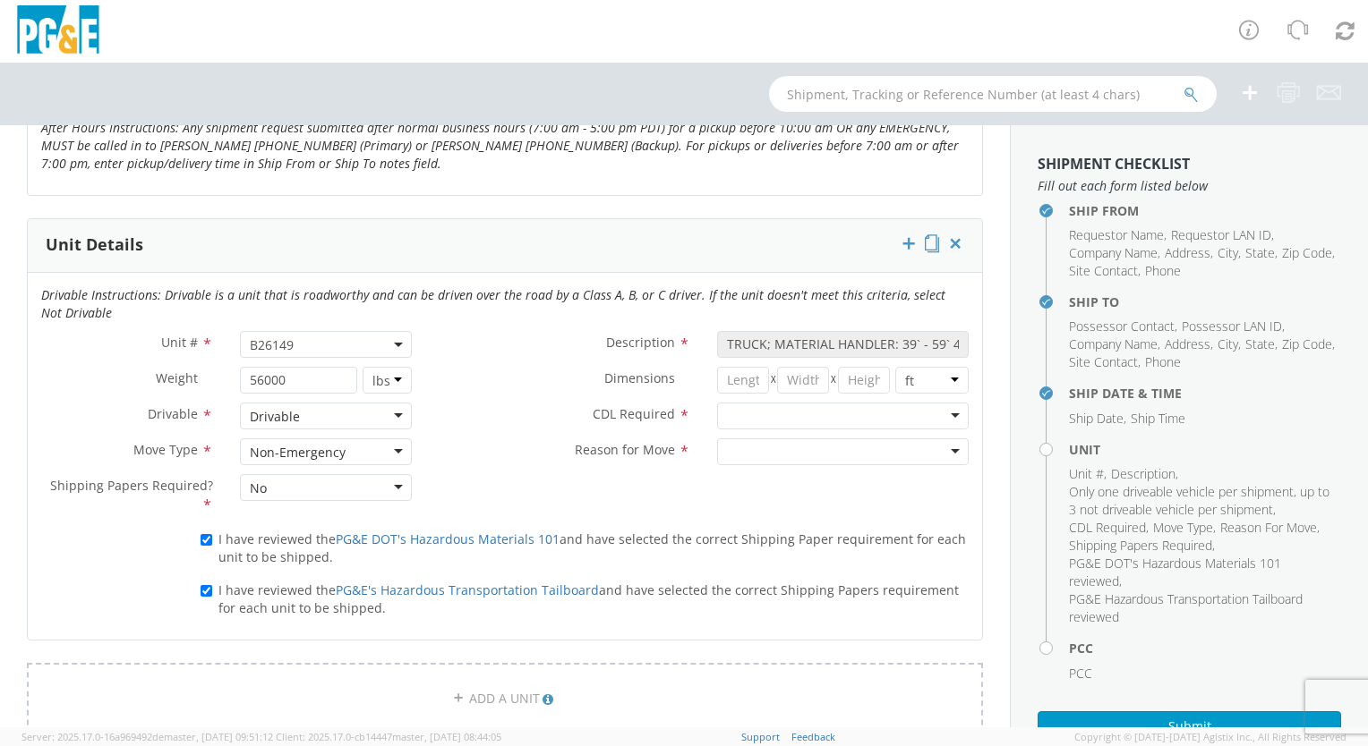
click at [942, 411] on div at bounding box center [843, 416] width 252 height 27
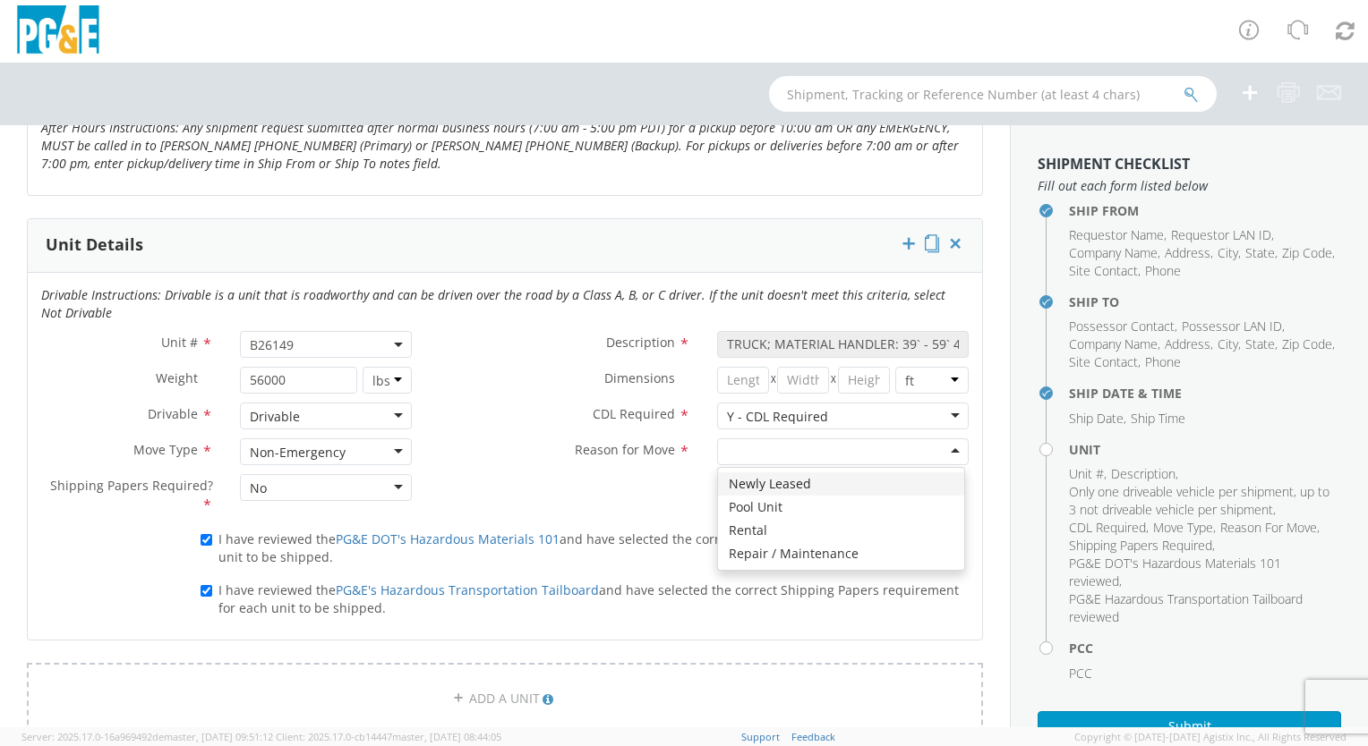
click at [941, 448] on div at bounding box center [843, 452] width 252 height 27
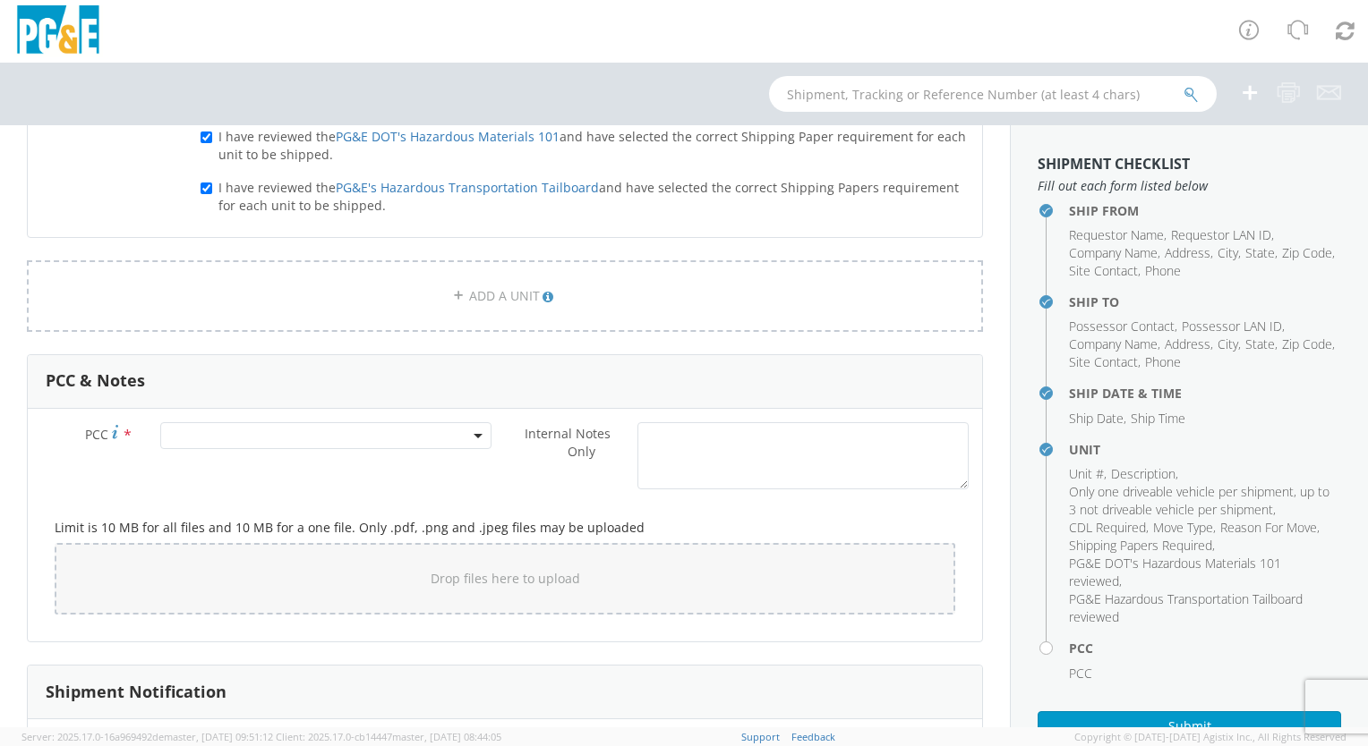
scroll to position [1253, 0]
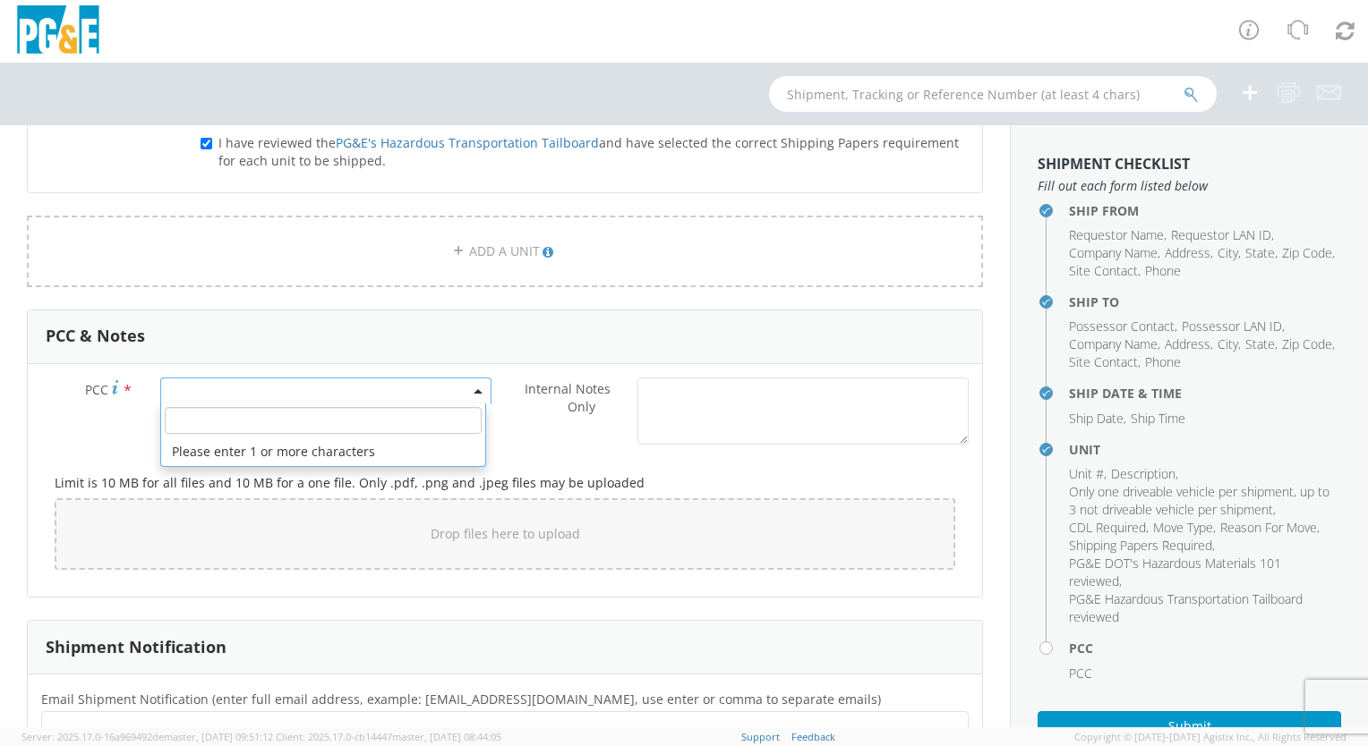
click at [413, 388] on span at bounding box center [325, 391] width 331 height 27
click at [374, 415] on input "number" at bounding box center [323, 420] width 317 height 27
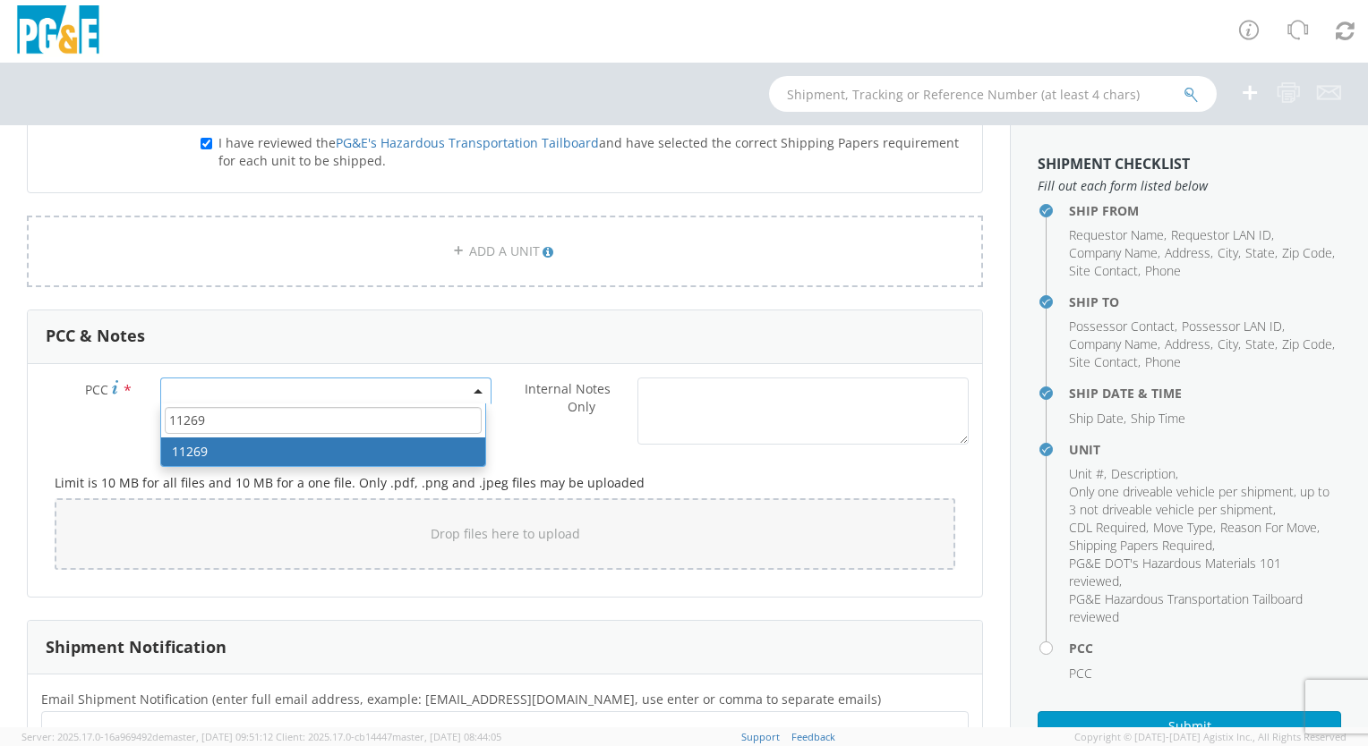
type input "11269"
select select "11269"
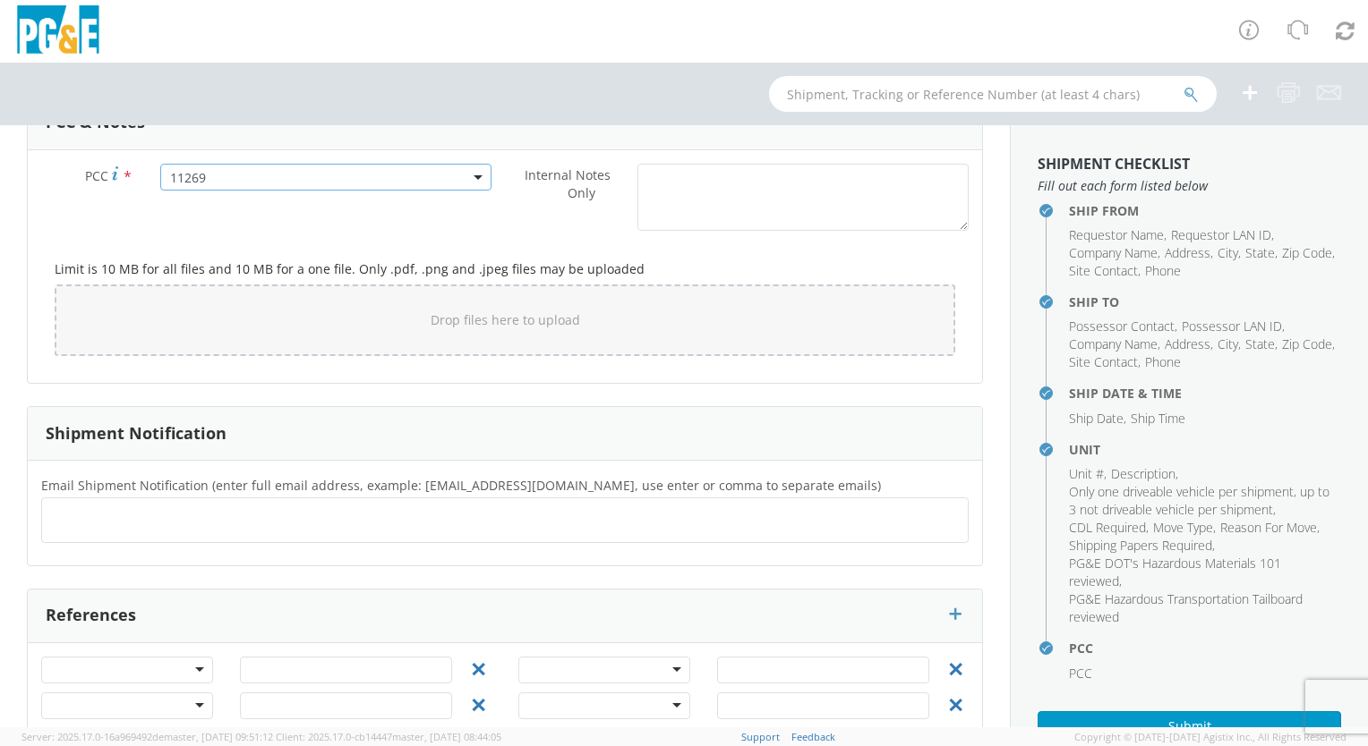
scroll to position [1500, 0]
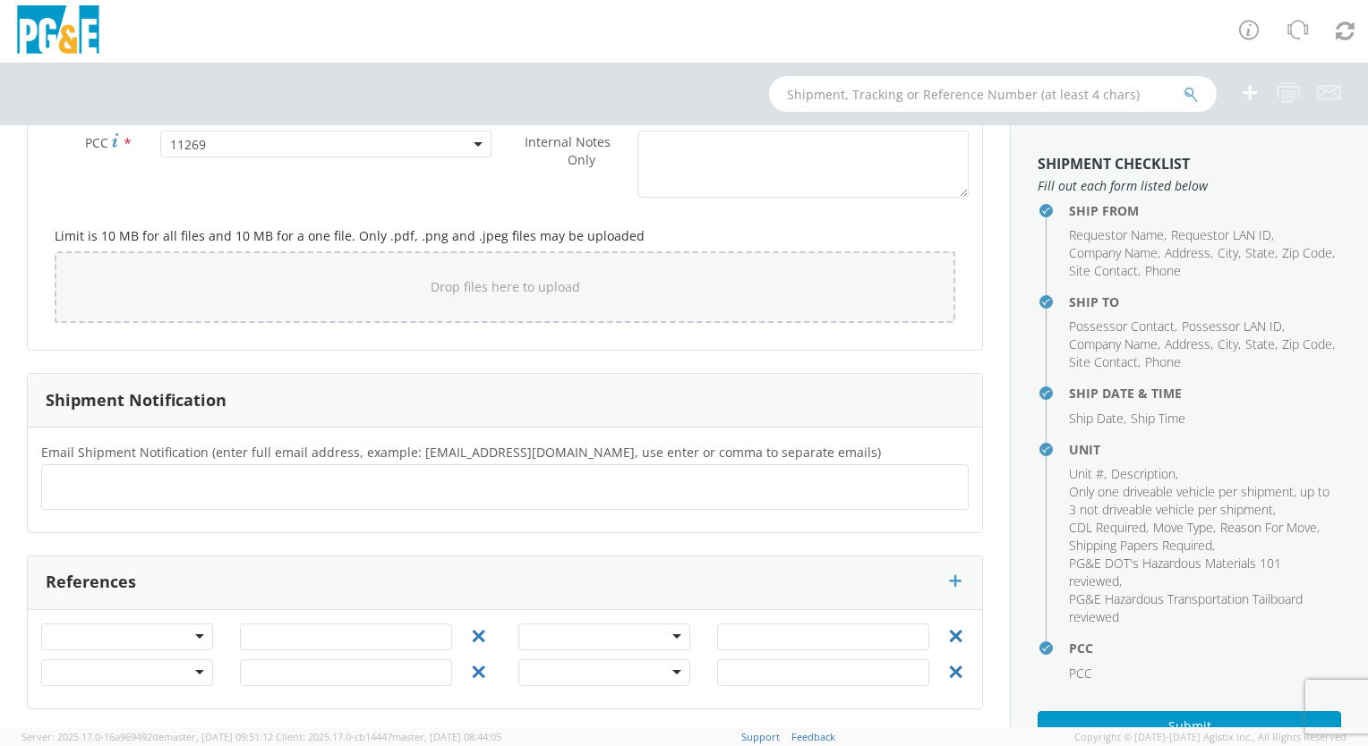
click at [80, 481] on ul at bounding box center [504, 488] width 911 height 30
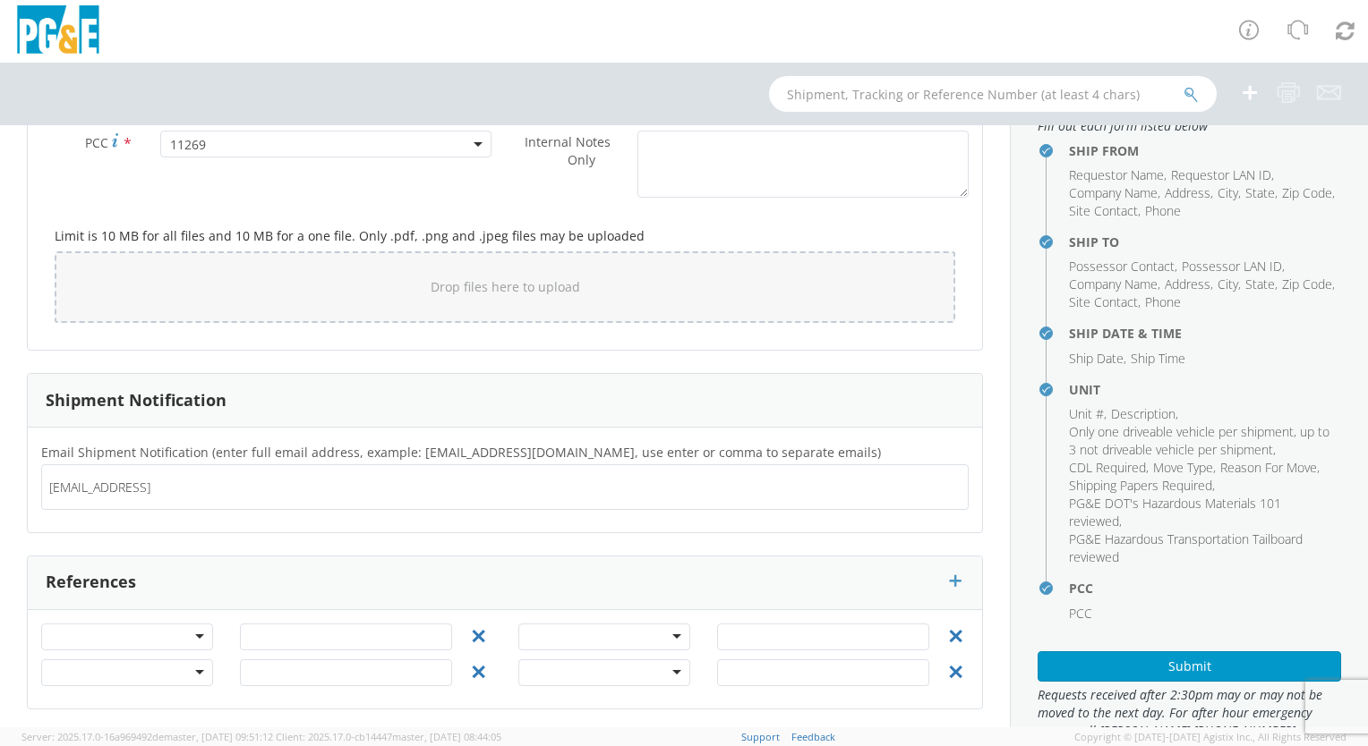
scroll to position [90, 0]
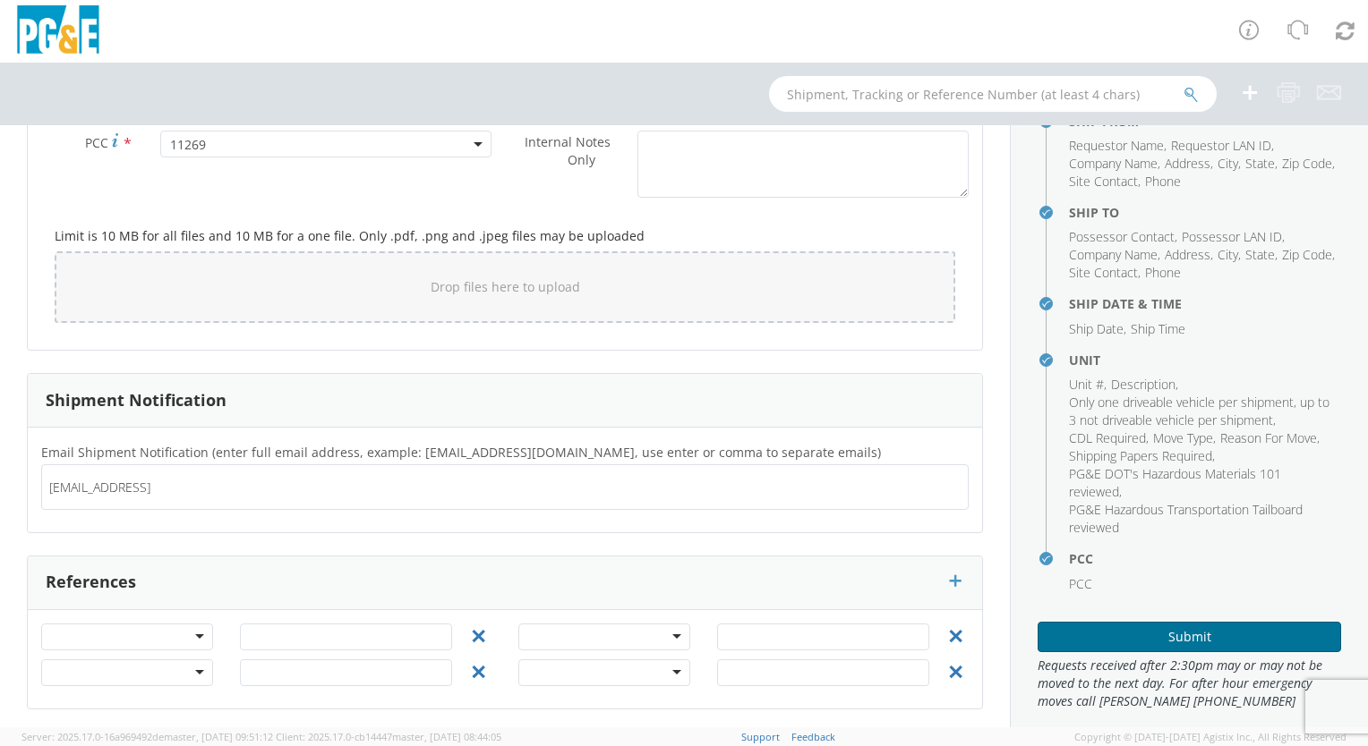
type input "[EMAIL_ADDRESS][DOMAIN_NAME]"
click at [1189, 630] on button "Submit" at bounding box center [1188, 637] width 303 height 30
